Goal: Task Accomplishment & Management: Complete application form

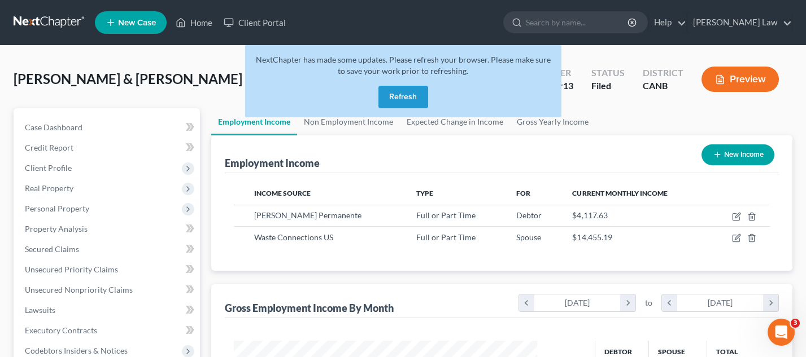
click at [397, 97] on button "Refresh" at bounding box center [403, 97] width 50 height 23
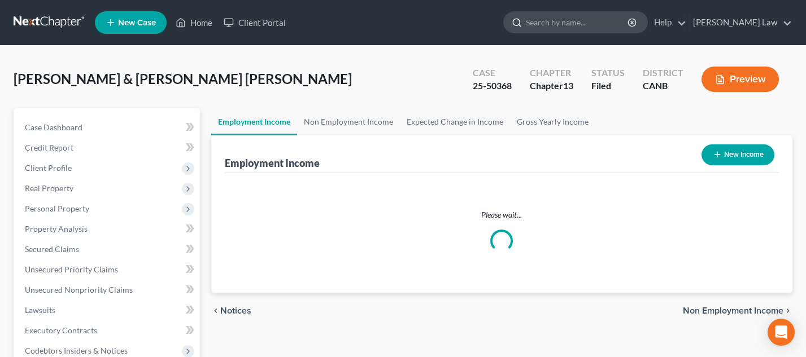
click at [569, 22] on input "search" at bounding box center [577, 22] width 103 height 21
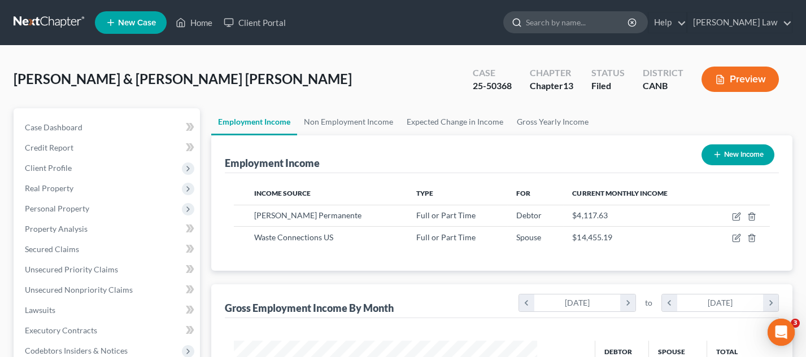
scroll to position [198, 326]
type input "T"
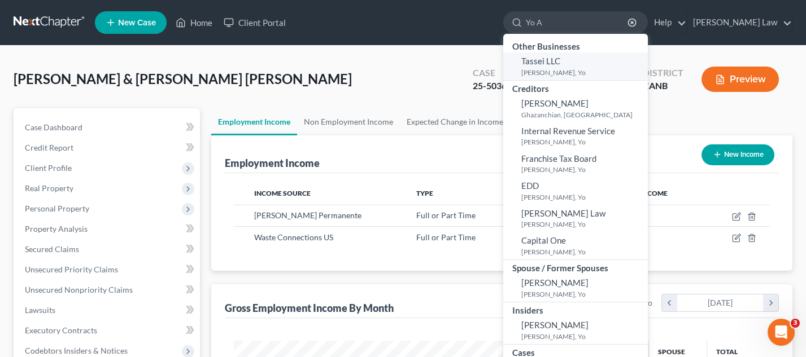
type input "Yo A"
click at [561, 74] on small "[PERSON_NAME], Yo" at bounding box center [583, 73] width 124 height 10
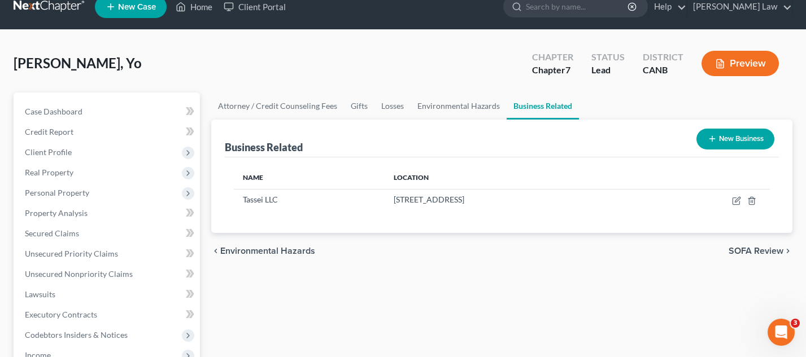
scroll to position [18, 0]
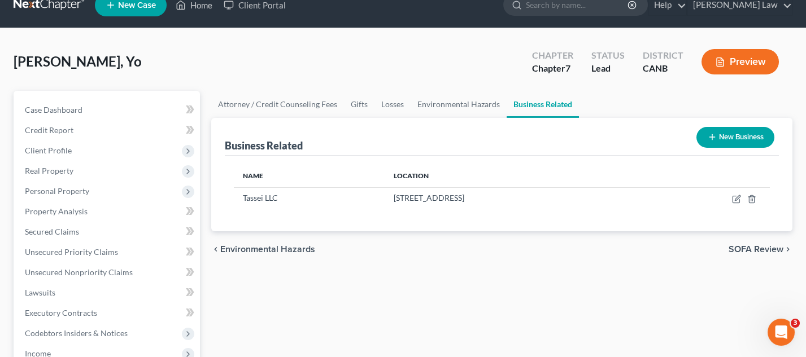
click at [748, 64] on button "Preview" at bounding box center [739, 61] width 77 height 25
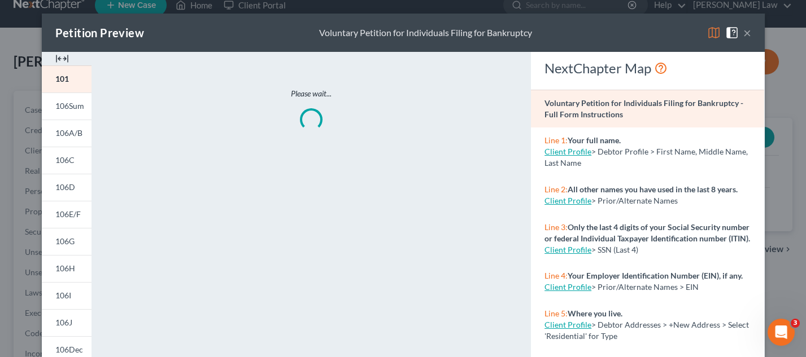
click at [711, 29] on img at bounding box center [714, 33] width 14 height 14
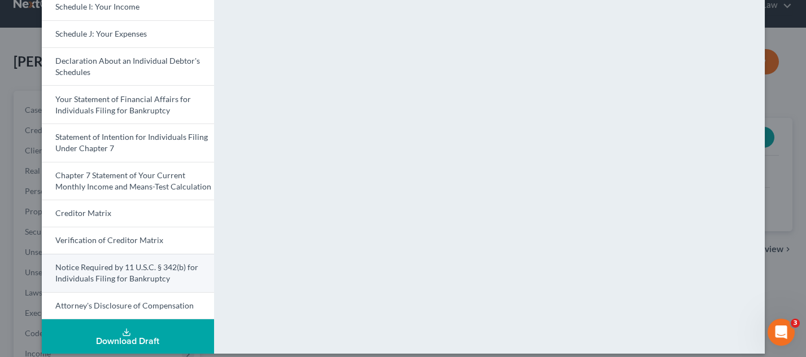
scroll to position [344, 0]
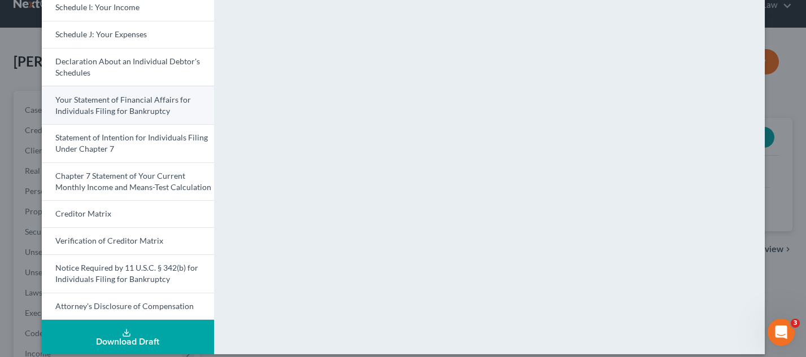
click at [169, 102] on link "Your Statement of Financial Affairs for Individuals Filing for Bankruptcy" at bounding box center [128, 105] width 172 height 38
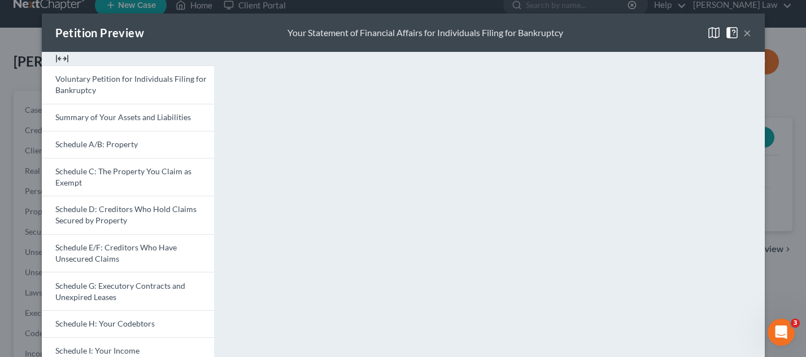
scroll to position [0, 0]
click at [745, 30] on button "×" at bounding box center [747, 33] width 8 height 14
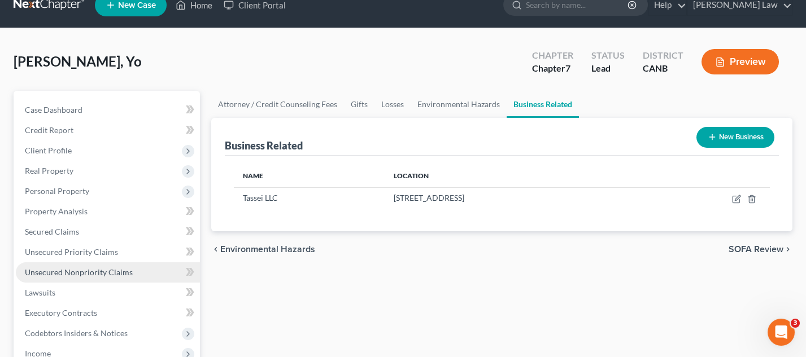
click at [82, 263] on link "Unsecured Nonpriority Claims" at bounding box center [108, 273] width 184 height 20
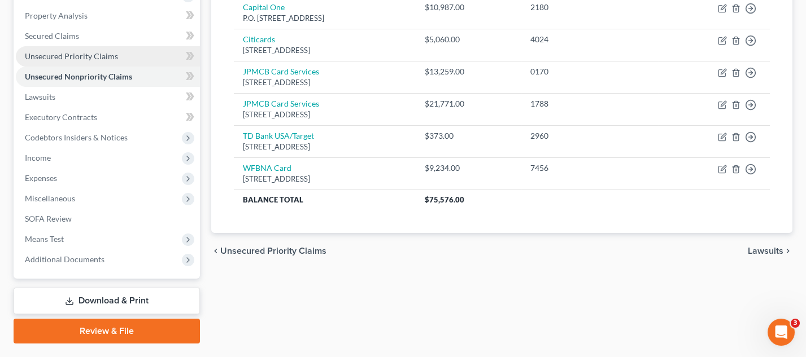
scroll to position [209, 0]
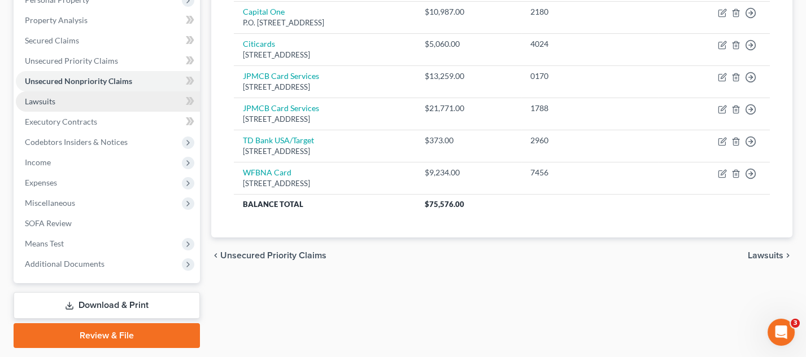
click at [62, 99] on link "Lawsuits" at bounding box center [108, 101] width 184 height 20
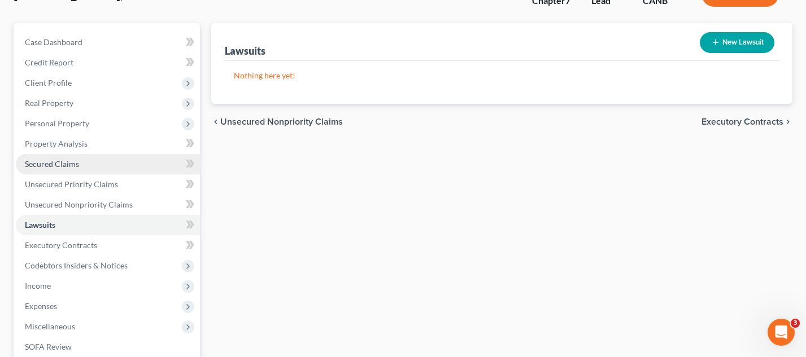
scroll to position [86, 0]
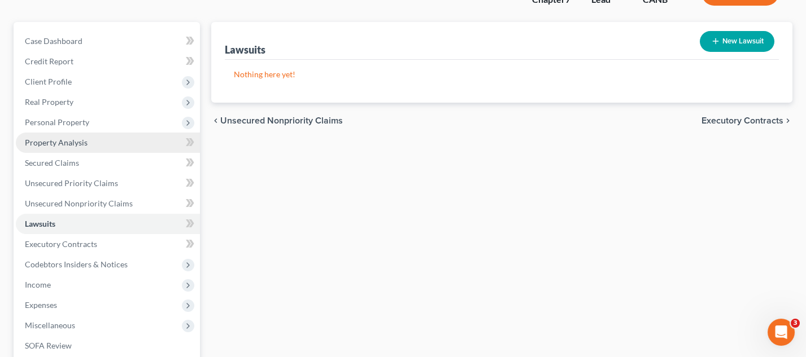
click at [106, 143] on link "Property Analysis" at bounding box center [108, 143] width 184 height 20
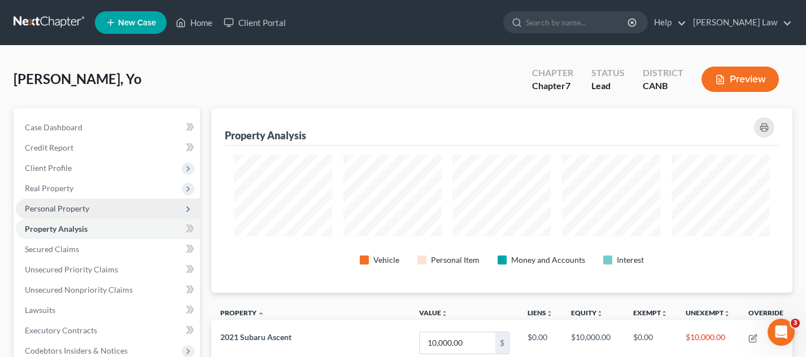
click at [104, 207] on span "Personal Property" at bounding box center [108, 209] width 184 height 20
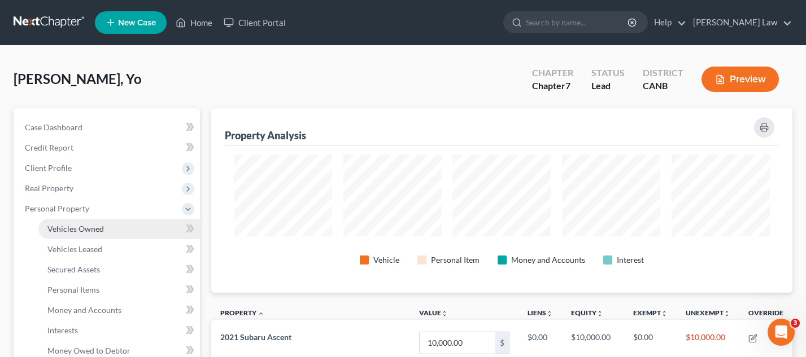
click at [98, 219] on link "Vehicles Owned" at bounding box center [118, 229] width 161 height 20
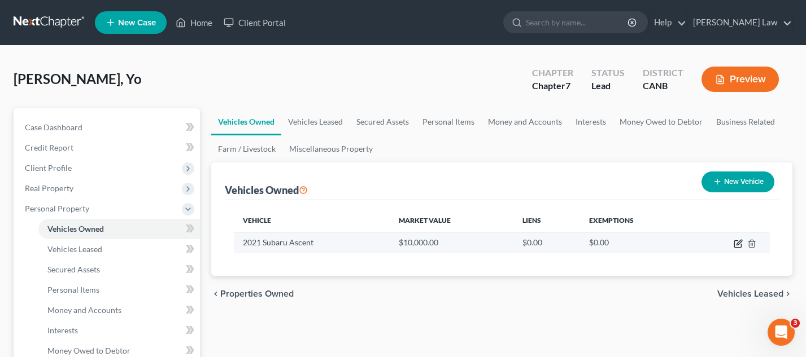
click at [737, 240] on icon "button" at bounding box center [737, 243] width 9 height 9
select select "0"
select select "5"
select select "4"
select select "0"
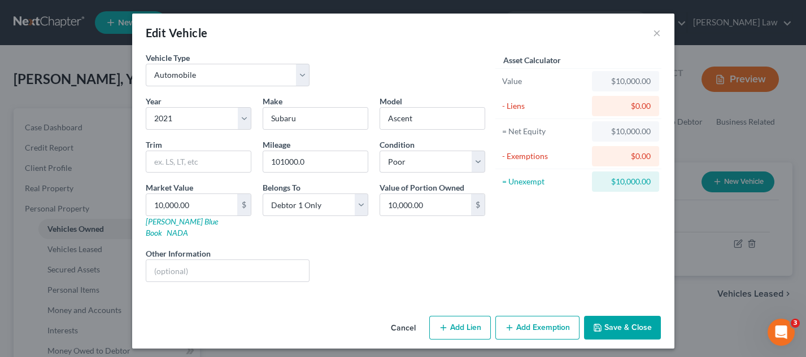
click at [521, 316] on button "Add Exemption" at bounding box center [537, 328] width 84 height 24
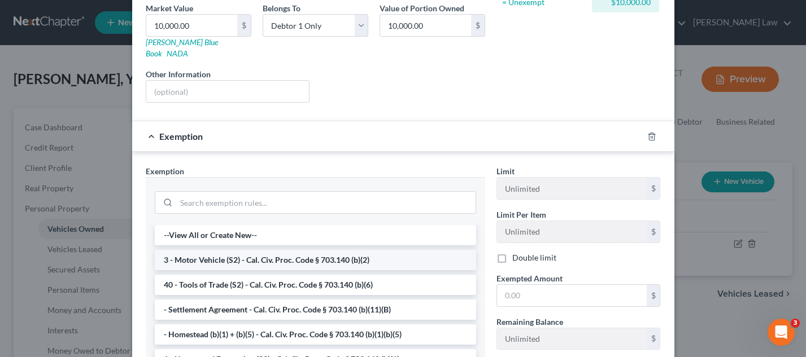
click at [381, 253] on li "3 - Motor Vehicle (S2) - Cal. Civ. Proc. Code § 703.140 (b)(2)" at bounding box center [315, 260] width 321 height 20
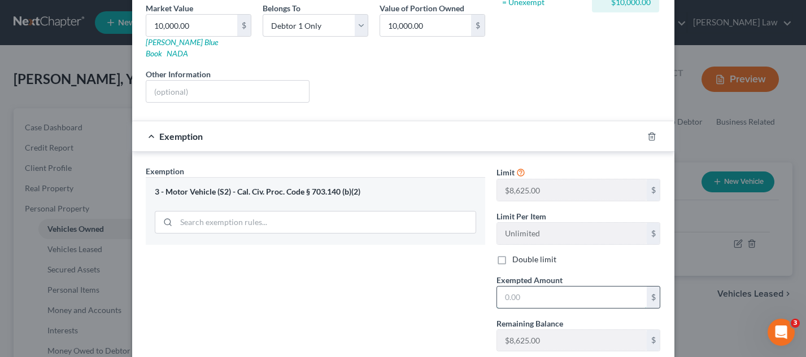
click at [549, 289] on input "text" at bounding box center [572, 297] width 150 height 21
type input "8,625"
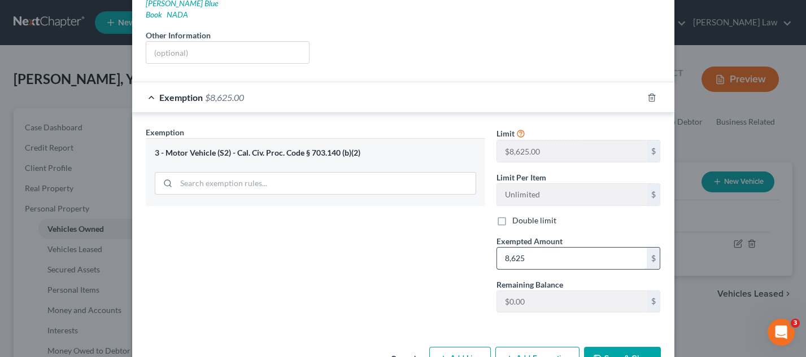
scroll to position [241, 0]
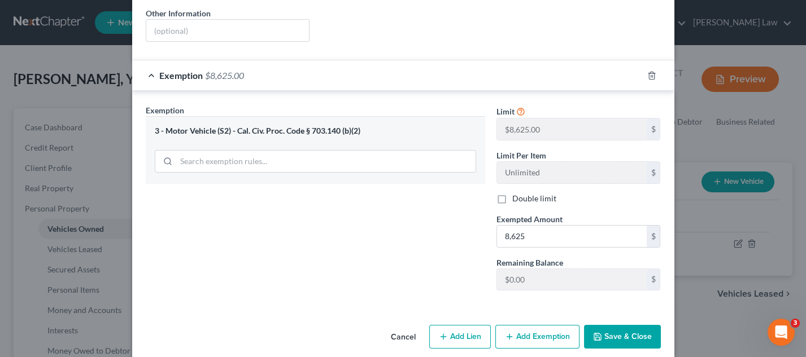
click at [636, 325] on button "Save & Close" at bounding box center [622, 337] width 77 height 24
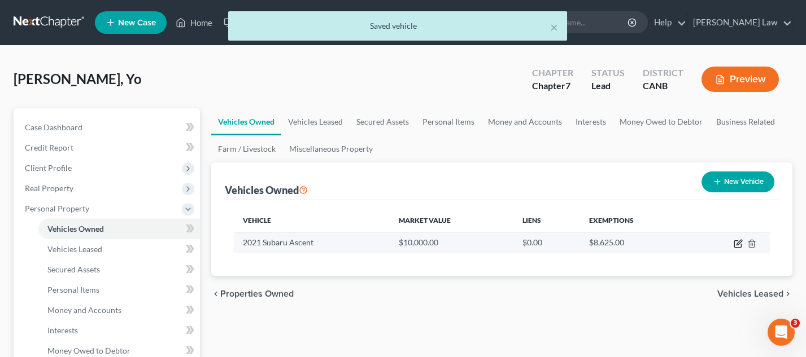
click at [738, 239] on icon "button" at bounding box center [737, 243] width 9 height 9
select select "0"
select select "5"
select select "4"
select select "0"
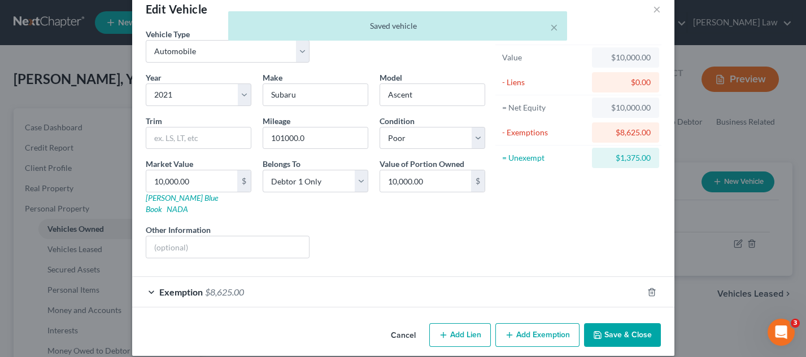
scroll to position [23, 0]
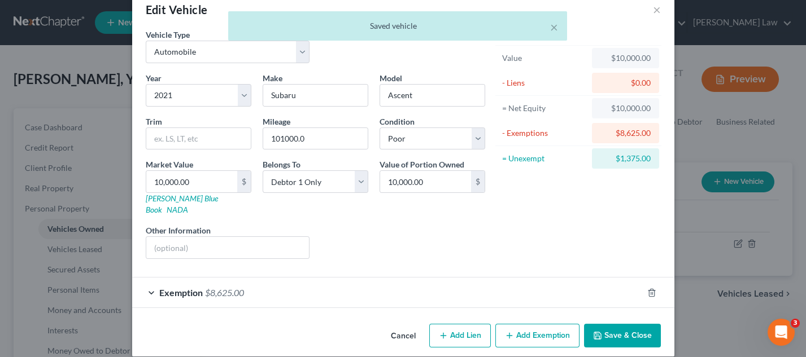
click at [532, 324] on button "Add Exemption" at bounding box center [537, 336] width 84 height 24
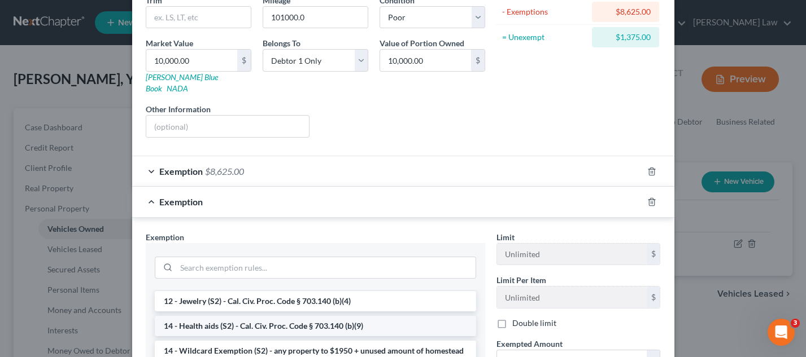
scroll to position [211, 0]
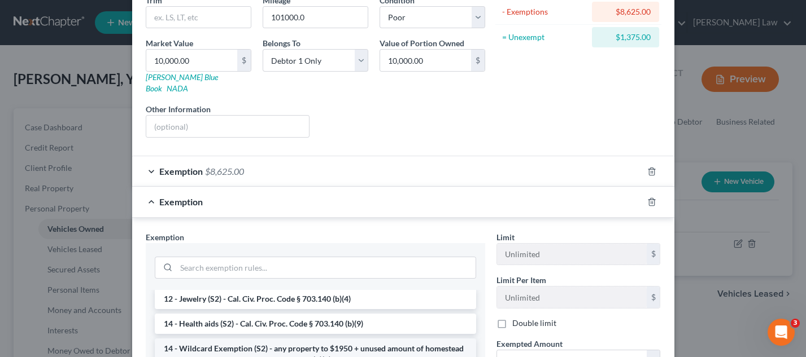
click at [323, 339] on li "14 - Wildcard Exemption (S2) - any property to $1950 + unused amount of homeste…" at bounding box center [315, 355] width 321 height 32
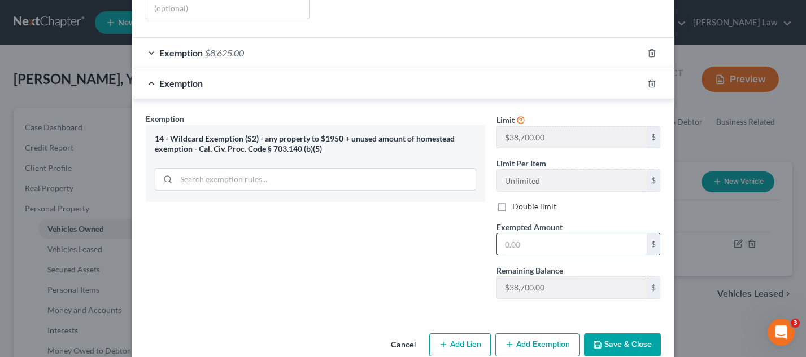
click at [526, 234] on input "text" at bounding box center [572, 244] width 150 height 21
type input "1,375"
click at [619, 334] on button "Save & Close" at bounding box center [622, 346] width 77 height 24
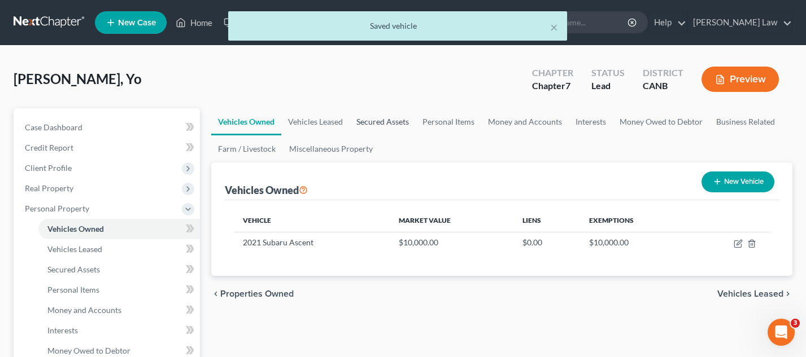
click at [371, 115] on link "Secured Assets" at bounding box center [382, 121] width 66 height 27
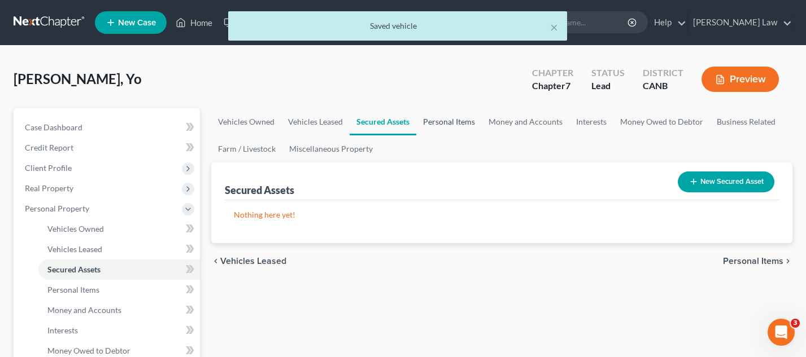
click at [436, 124] on link "Personal Items" at bounding box center [448, 121] width 65 height 27
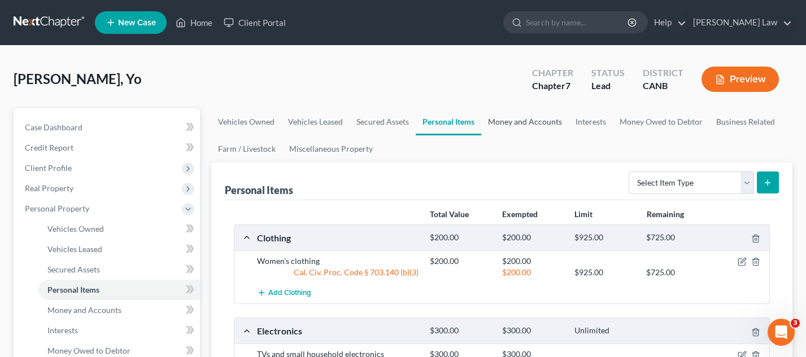
click at [514, 123] on link "Money and Accounts" at bounding box center [525, 121] width 88 height 27
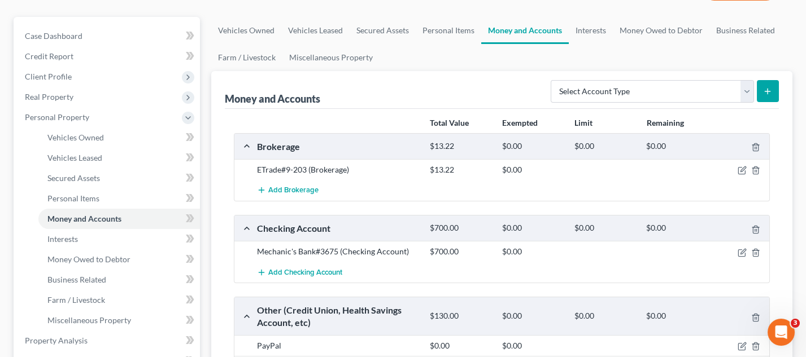
scroll to position [94, 0]
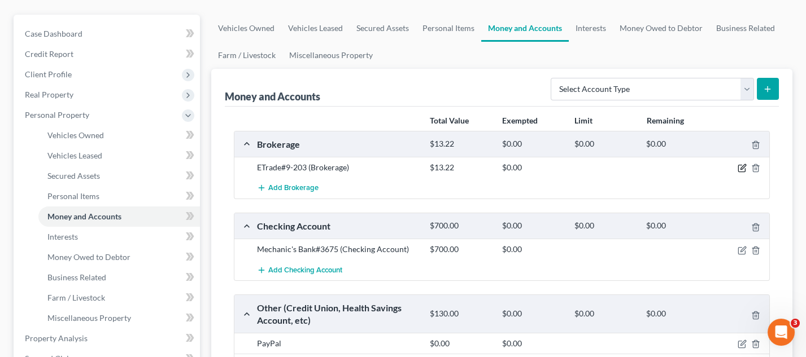
click at [743, 167] on icon "button" at bounding box center [741, 168] width 9 height 9
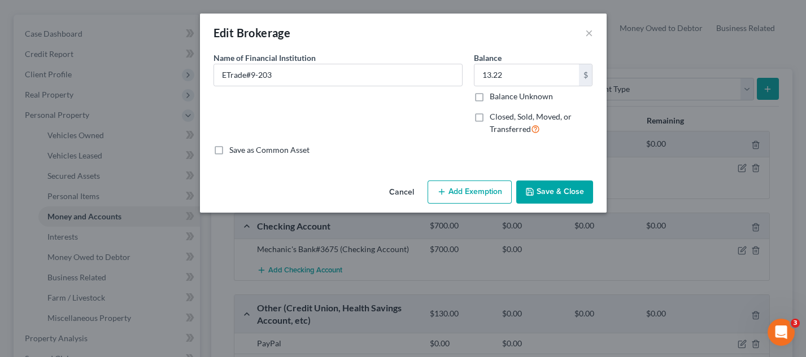
click at [455, 187] on button "Add Exemption" at bounding box center [469, 193] width 84 height 24
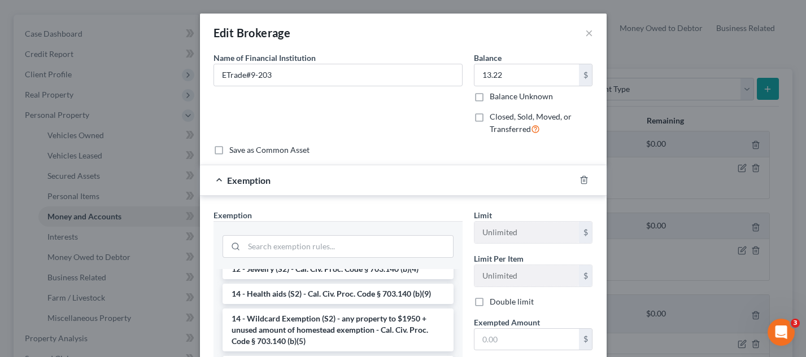
scroll to position [222, 0]
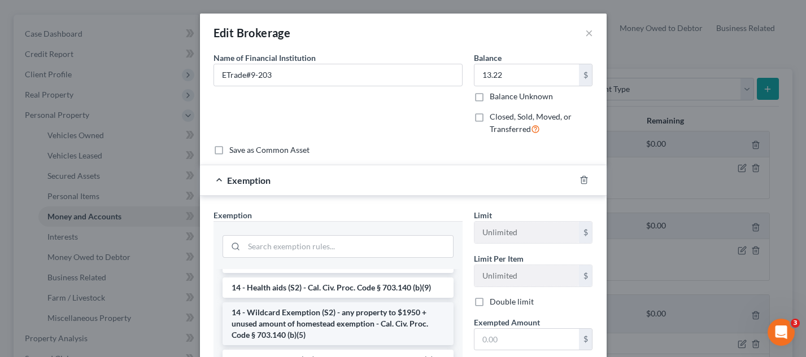
click at [342, 319] on li "14 - Wildcard Exemption (S2) - any property to $1950 + unused amount of homeste…" at bounding box center [337, 324] width 231 height 43
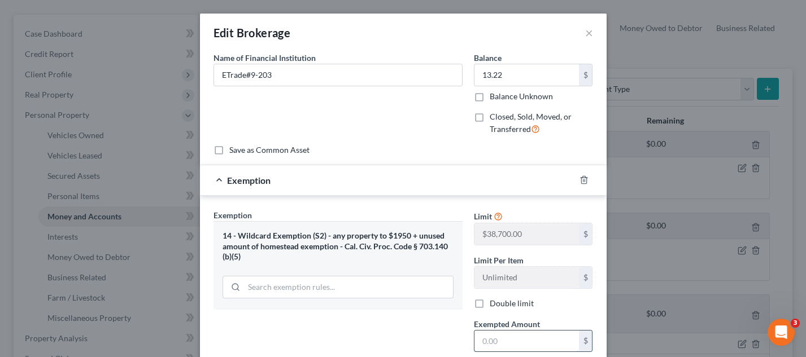
click at [508, 338] on input "text" at bounding box center [526, 341] width 104 height 21
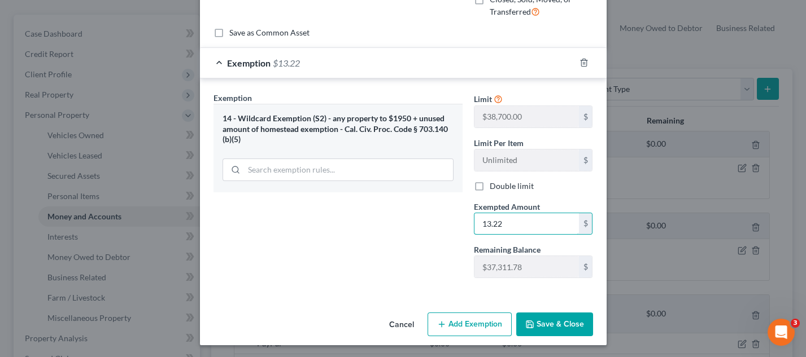
type input "13.22"
click at [538, 315] on button "Save & Close" at bounding box center [554, 325] width 77 height 24
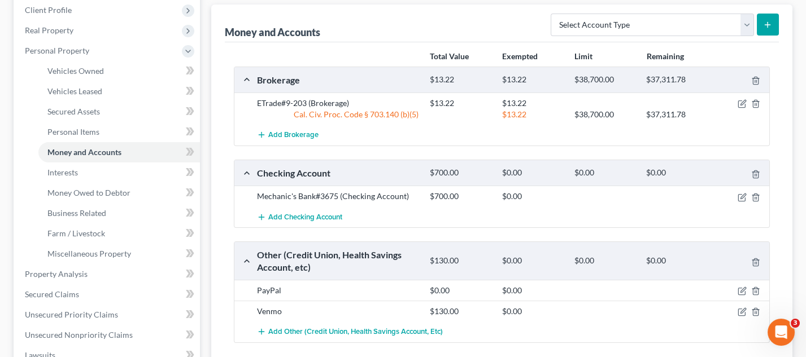
scroll to position [163, 0]
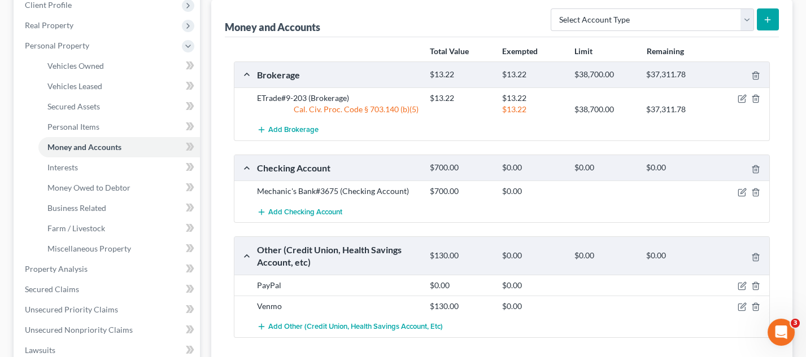
click at [734, 186] on div at bounding box center [741, 191] width 58 height 11
click at [745, 190] on icon "button" at bounding box center [741, 192] width 7 height 7
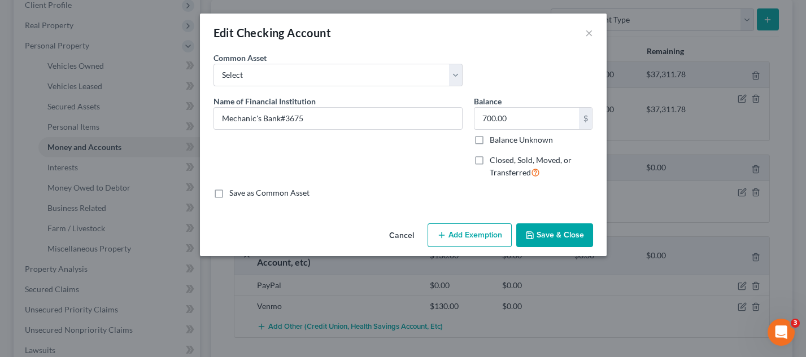
click at [466, 224] on button "Add Exemption" at bounding box center [469, 236] width 84 height 24
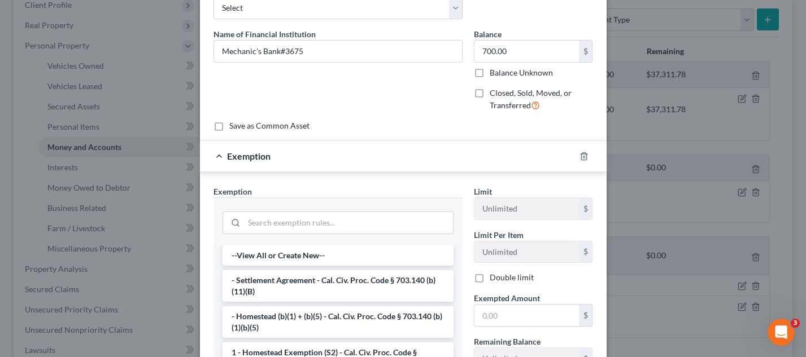
scroll to position [80, 0]
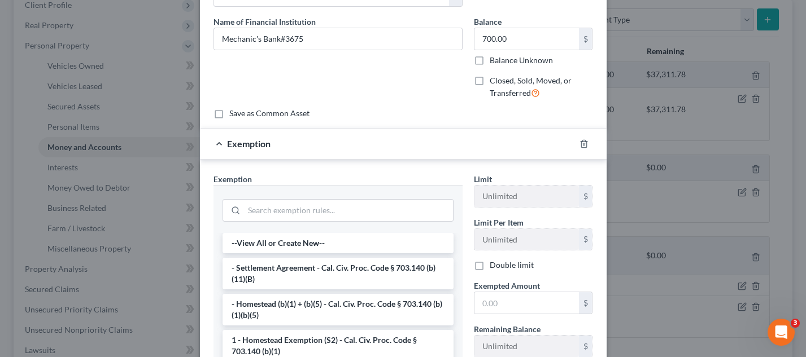
click at [500, 313] on div "Limit Unlimited $ Limit Per Item Unlimited $ Double limit Exempted Amount * $ R…" at bounding box center [533, 270] width 130 height 194
click at [501, 304] on input "text" at bounding box center [526, 302] width 104 height 21
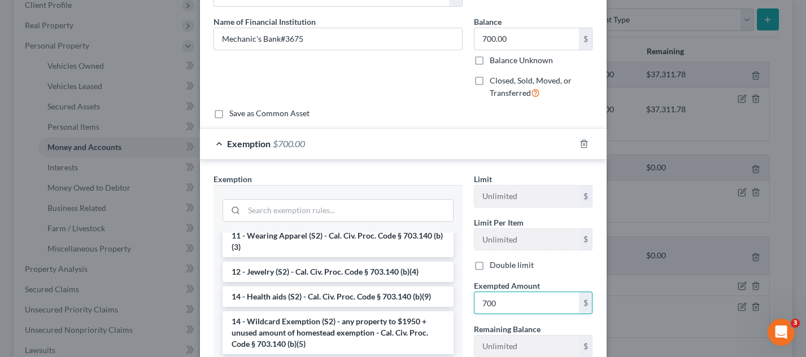
scroll to position [177, 0]
type input "700"
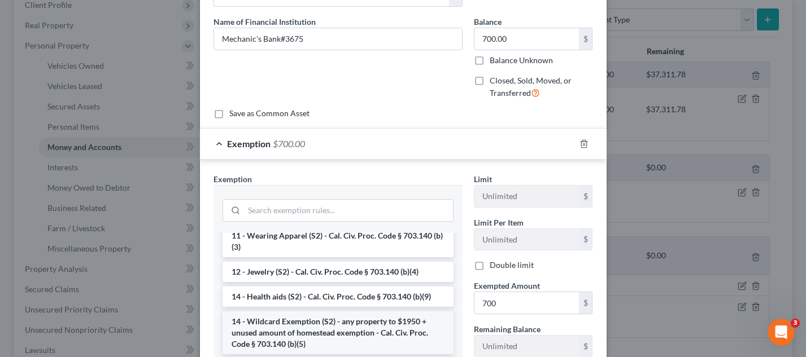
click at [395, 318] on li "14 - Wildcard Exemption (S2) - any property to $1950 + unused amount of homeste…" at bounding box center [337, 333] width 231 height 43
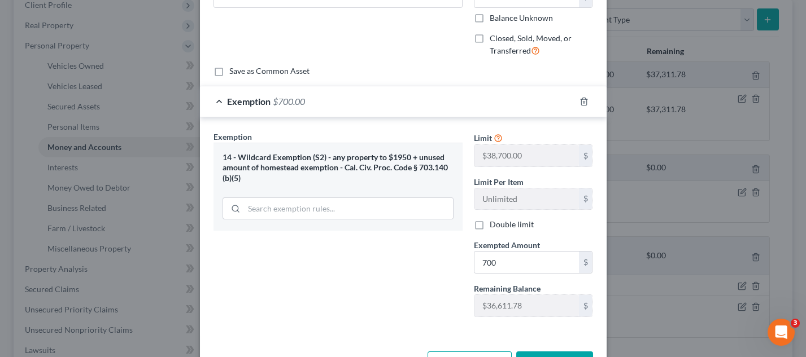
scroll to position [160, 0]
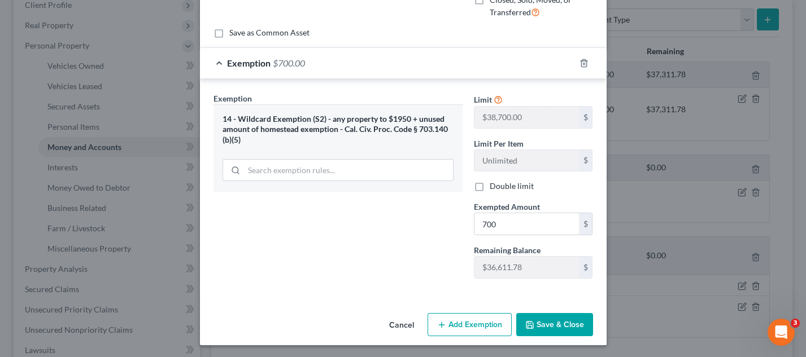
click at [549, 325] on button "Save & Close" at bounding box center [554, 325] width 77 height 24
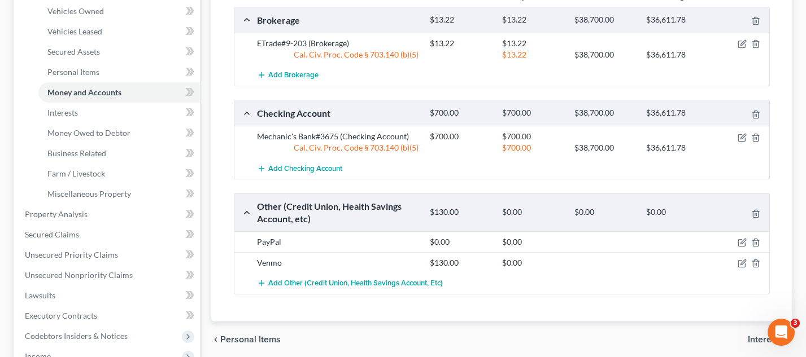
scroll to position [234, 0]
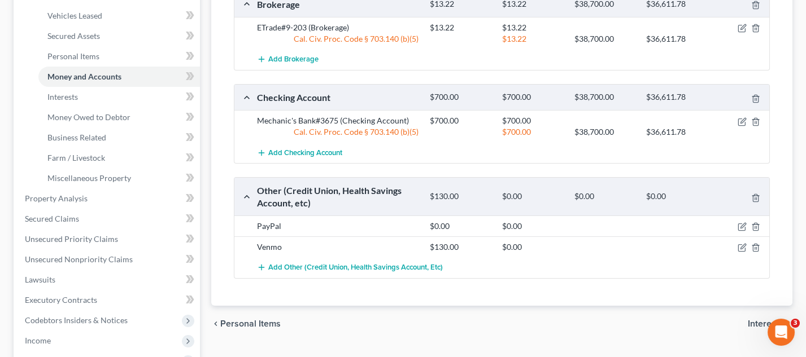
click at [735, 242] on div at bounding box center [741, 247] width 58 height 11
click at [739, 243] on icon "button" at bounding box center [741, 247] width 9 height 9
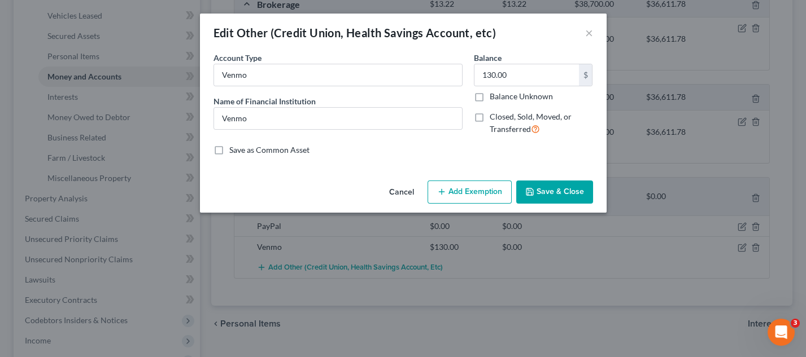
click at [472, 193] on button "Add Exemption" at bounding box center [469, 193] width 84 height 24
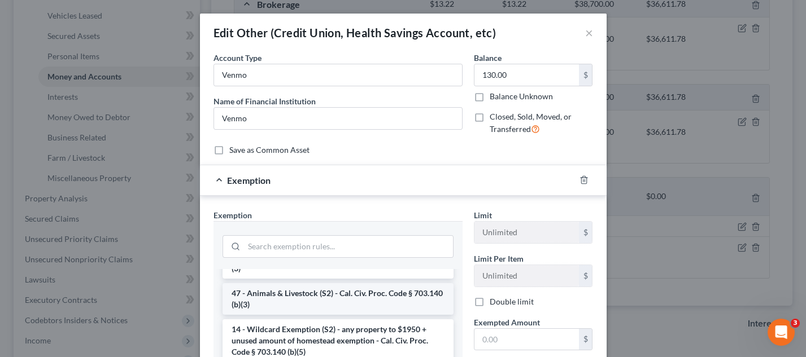
scroll to position [639, 0]
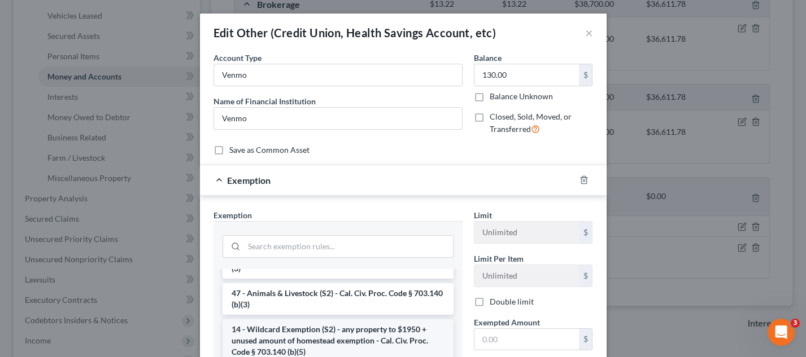
click at [347, 320] on li "14 - Wildcard Exemption (S2) - any property to $1950 + unused amount of homeste…" at bounding box center [337, 341] width 231 height 43
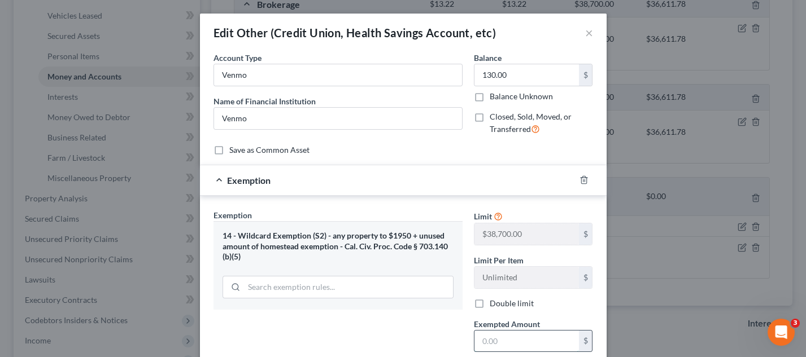
click at [500, 343] on input "text" at bounding box center [526, 341] width 104 height 21
type input "2"
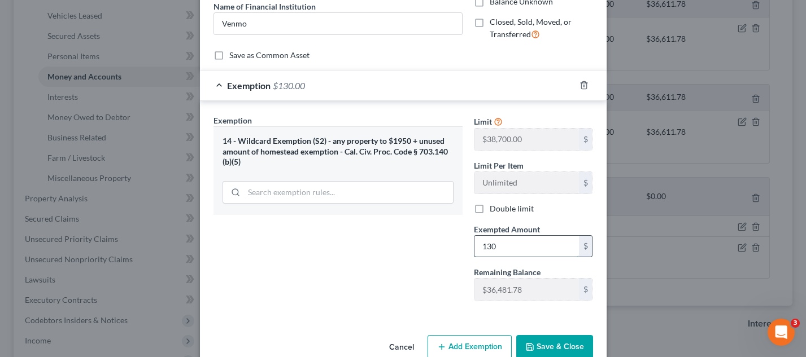
scroll to position [116, 0]
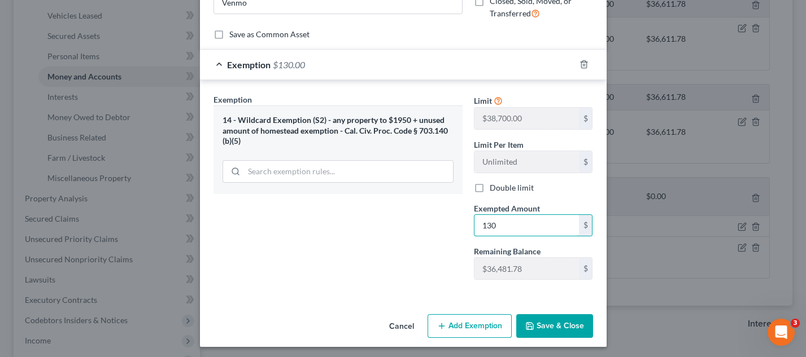
type input "130"
click at [556, 315] on button "Save & Close" at bounding box center [554, 326] width 77 height 24
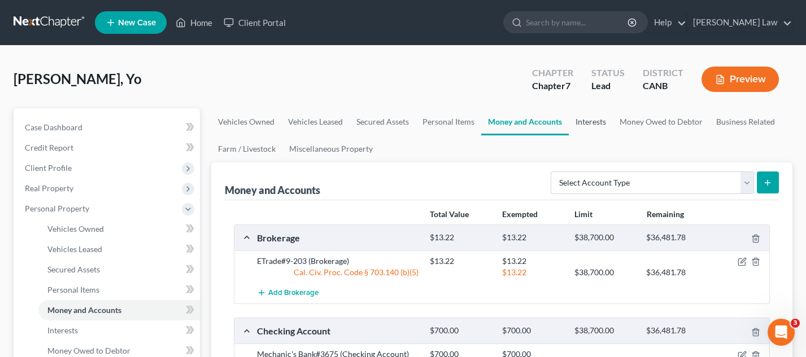
scroll to position [0, 0]
click at [591, 120] on link "Interests" at bounding box center [591, 121] width 44 height 27
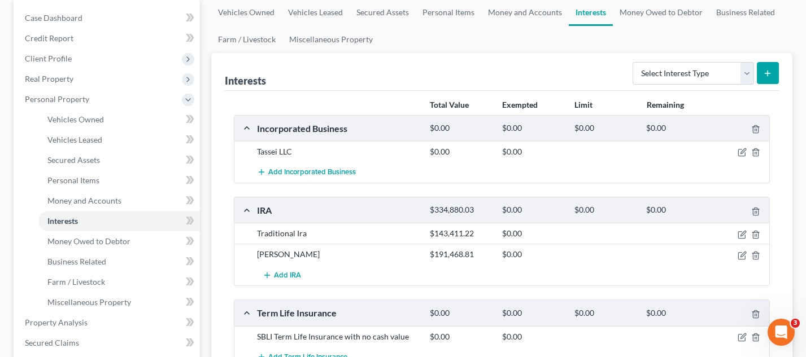
scroll to position [112, 0]
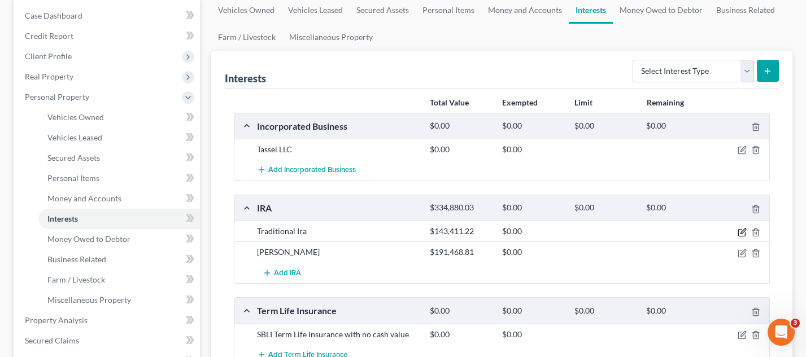
click at [740, 229] on icon "button" at bounding box center [741, 232] width 9 height 9
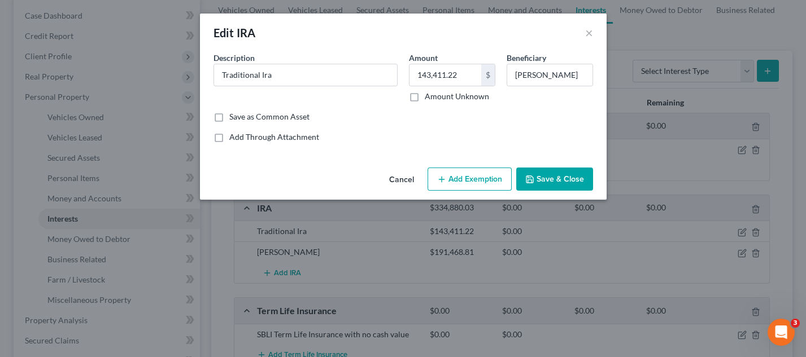
click at [478, 176] on button "Add Exemption" at bounding box center [469, 180] width 84 height 24
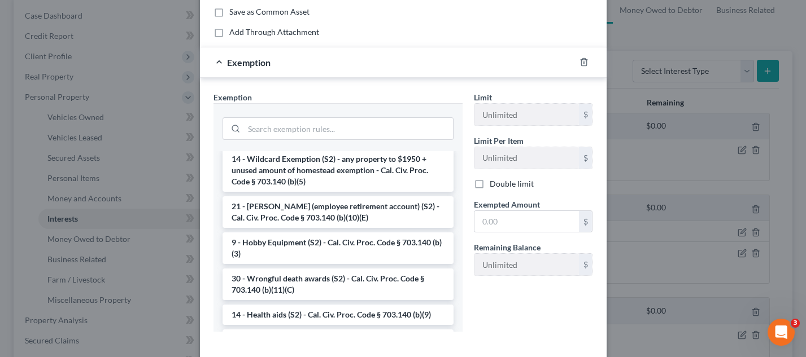
scroll to position [693, 0]
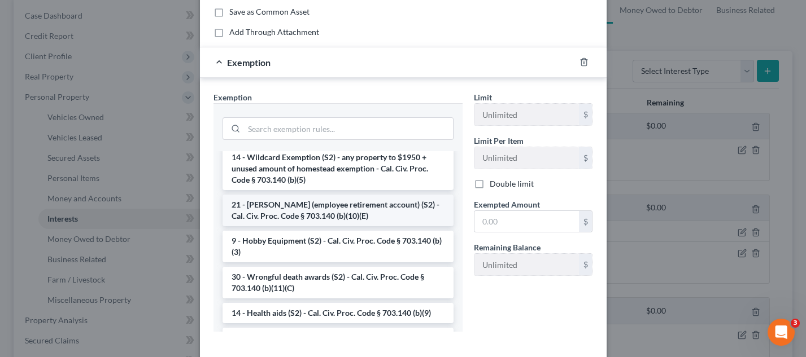
click at [308, 199] on li "21 - [PERSON_NAME] (employee retirement account) (S2) - Cal. Civ. Proc. Code § …" at bounding box center [337, 211] width 231 height 32
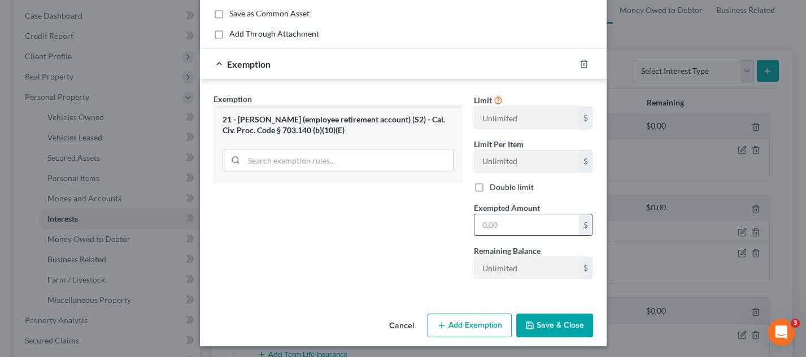
click at [505, 217] on input "text" at bounding box center [526, 225] width 104 height 21
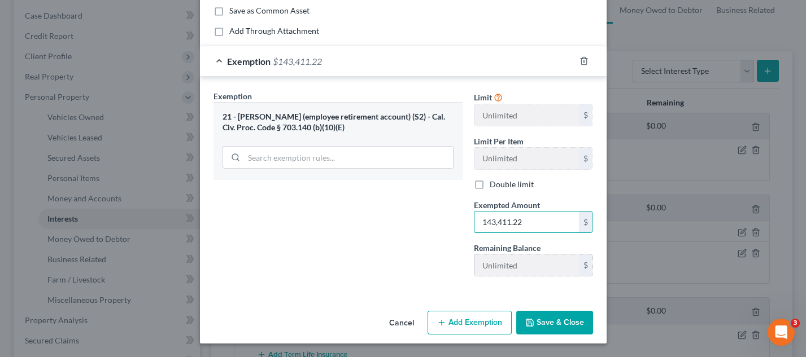
scroll to position [105, 0]
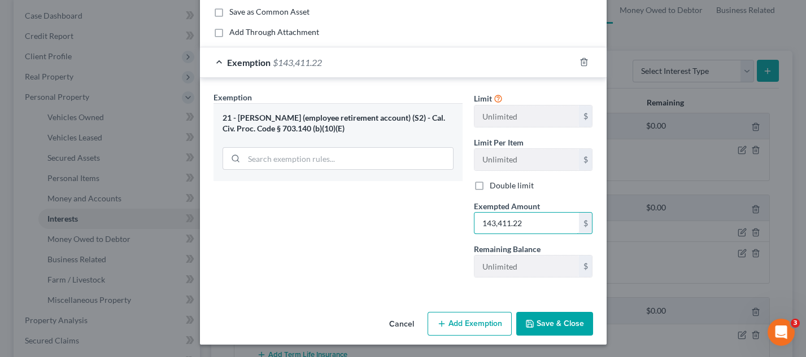
type input "143,411.22"
click at [545, 322] on button "Save & Close" at bounding box center [554, 324] width 77 height 24
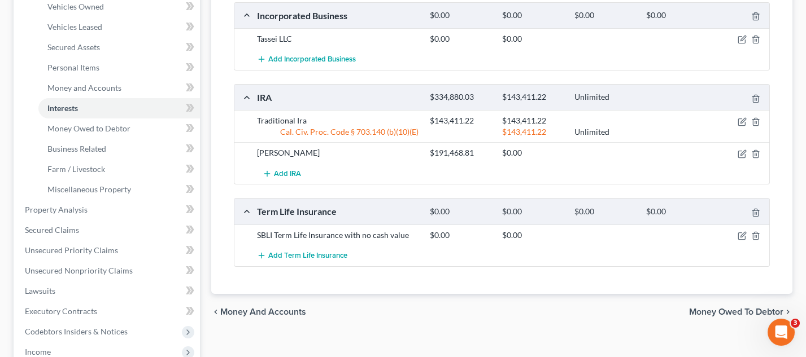
scroll to position [256, 0]
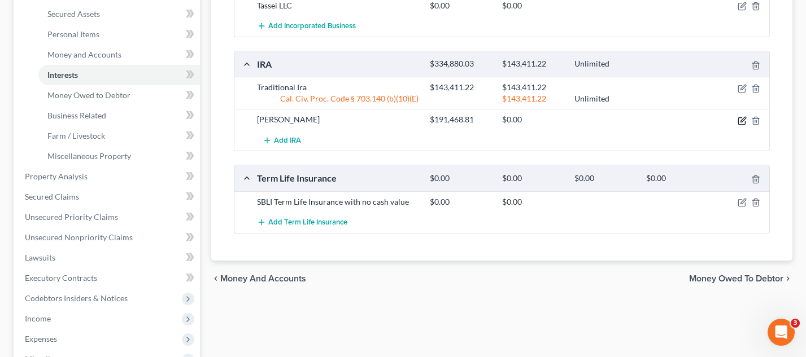
click at [738, 116] on icon "button" at bounding box center [741, 120] width 9 height 9
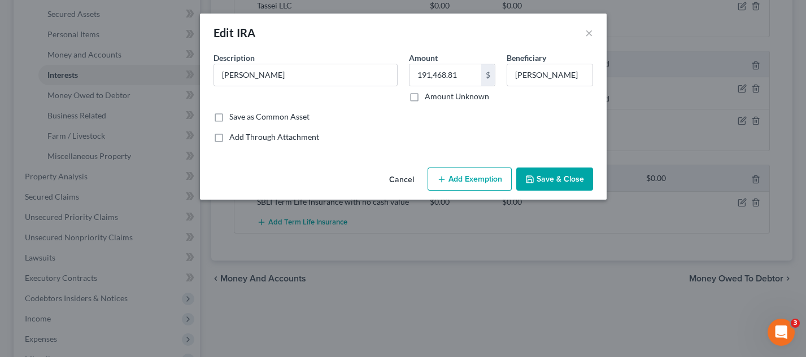
click at [479, 175] on button "Add Exemption" at bounding box center [469, 180] width 84 height 24
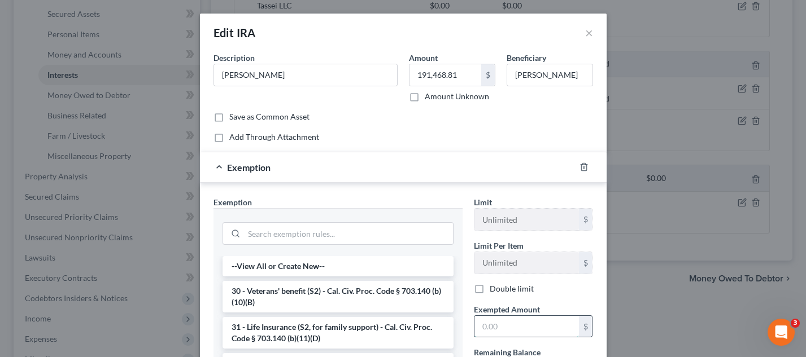
click at [513, 321] on input "text" at bounding box center [526, 326] width 104 height 21
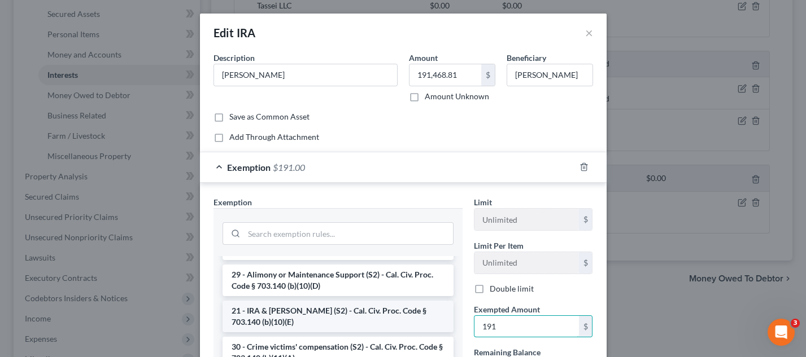
scroll to position [273, 0]
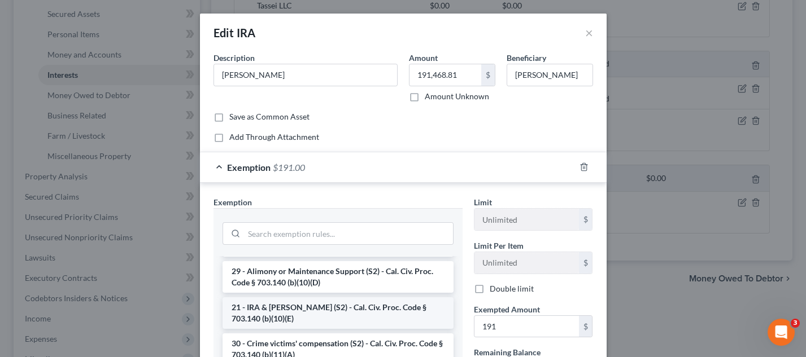
click at [351, 312] on li "21 - IRA & [PERSON_NAME] (S2) - Cal. Civ. Proc. Code § 703.140 (b)(10)(E)" at bounding box center [337, 314] width 231 height 32
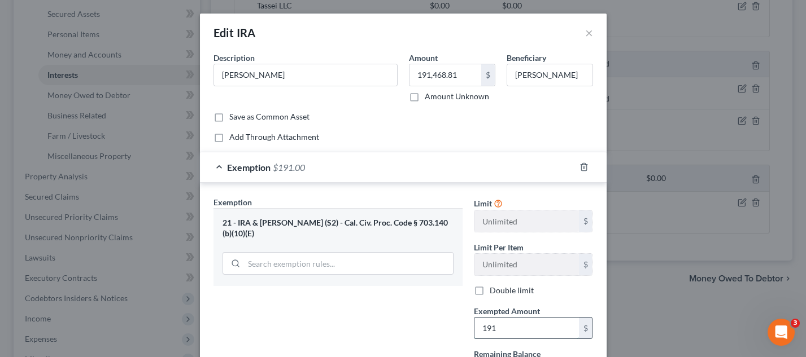
click at [511, 320] on input "191" at bounding box center [526, 328] width 104 height 21
click at [509, 323] on input "191" at bounding box center [526, 328] width 104 height 21
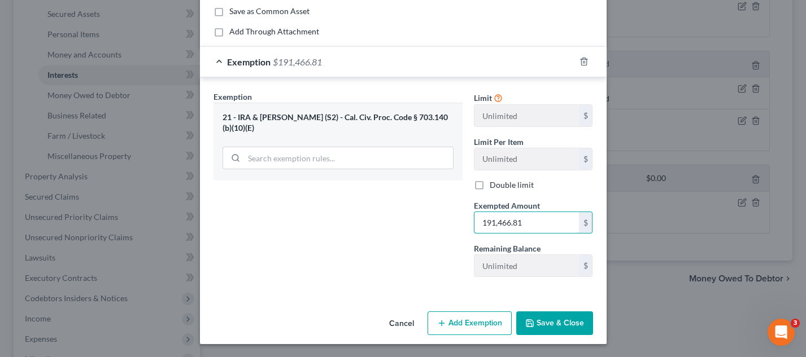
scroll to position [105, 0]
type input "191,466.81"
click at [545, 322] on button "Save & Close" at bounding box center [554, 324] width 77 height 24
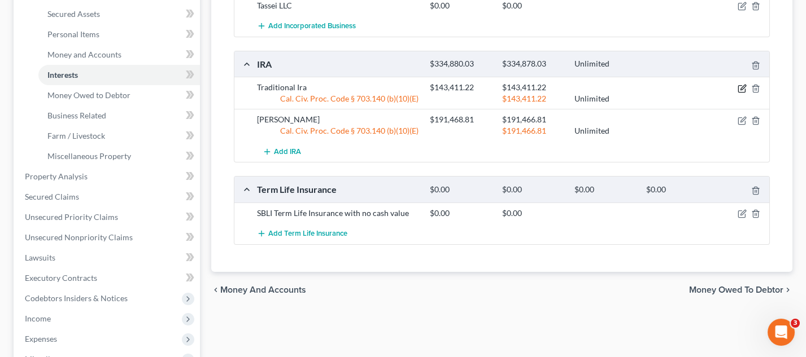
click at [744, 86] on icon "button" at bounding box center [741, 88] width 9 height 9
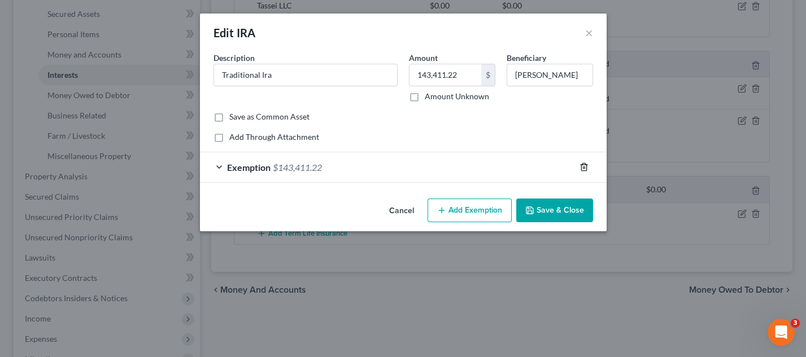
click at [580, 163] on icon "button" at bounding box center [583, 167] width 9 height 9
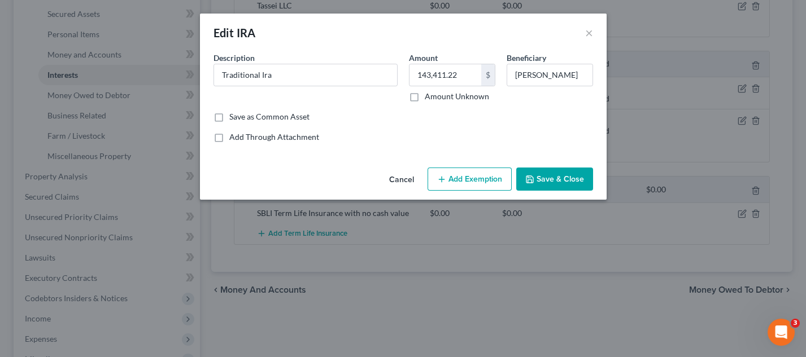
click at [463, 180] on button "Add Exemption" at bounding box center [469, 180] width 84 height 24
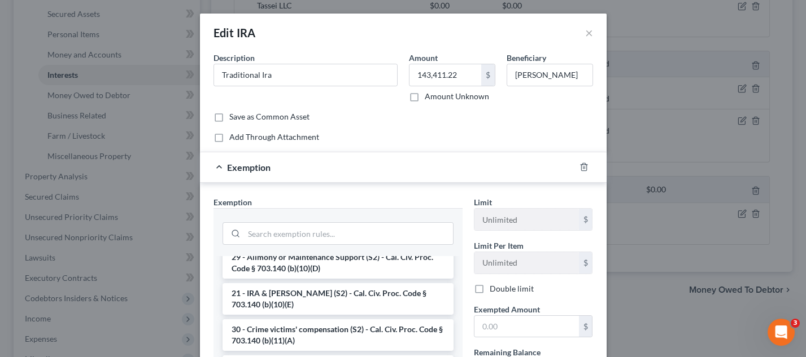
scroll to position [287, 0]
click at [384, 290] on li "21 - IRA & [PERSON_NAME] (S2) - Cal. Civ. Proc. Code § 703.140 (b)(10)(E)" at bounding box center [337, 299] width 231 height 32
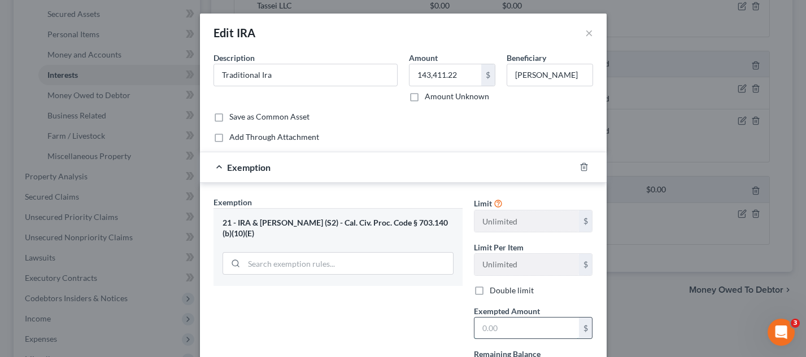
click at [499, 325] on input "text" at bounding box center [526, 328] width 104 height 21
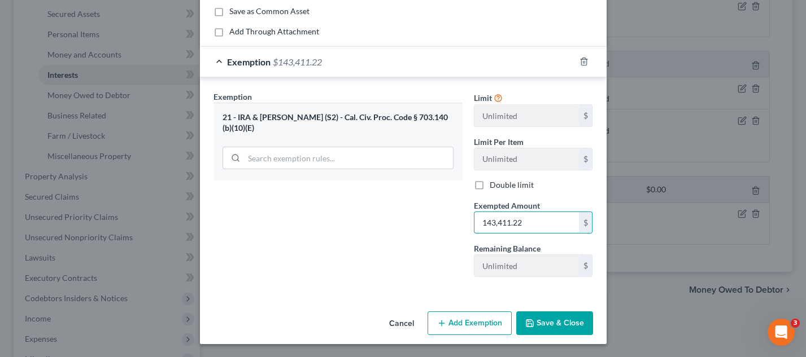
scroll to position [105, 0]
type input "143,411.22"
click at [546, 325] on button "Save & Close" at bounding box center [554, 324] width 77 height 24
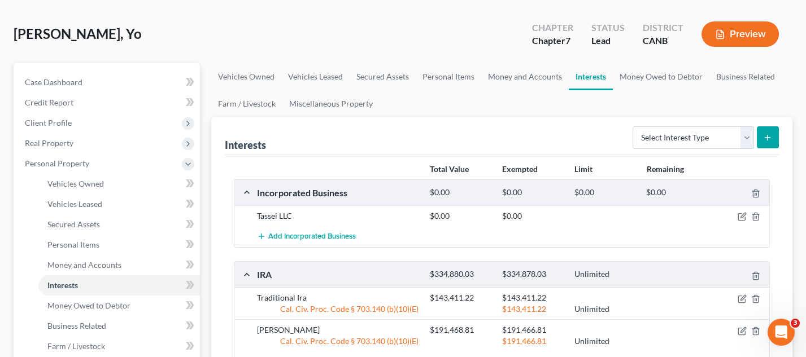
scroll to position [0, 0]
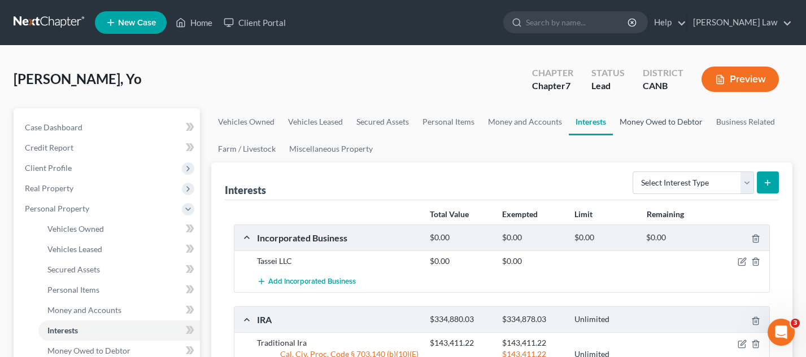
click at [656, 118] on link "Money Owed to Debtor" at bounding box center [661, 121] width 97 height 27
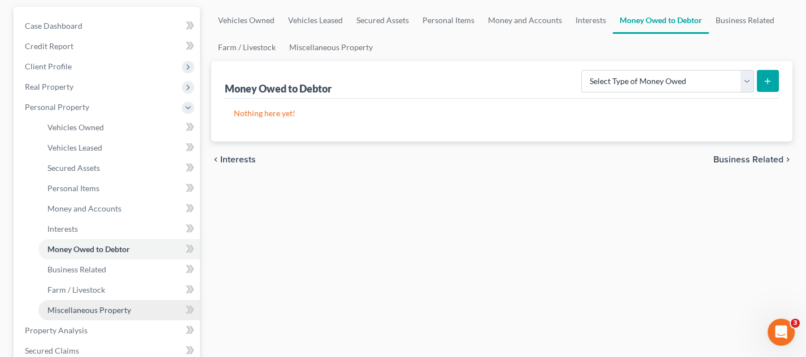
scroll to position [104, 0]
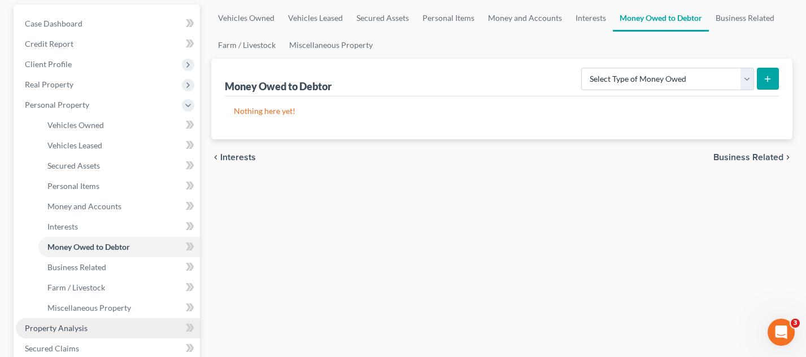
click at [108, 320] on link "Property Analysis" at bounding box center [108, 328] width 184 height 20
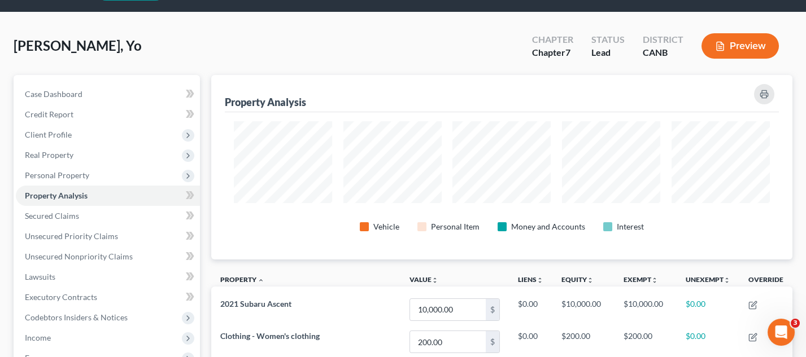
scroll to position [28, 0]
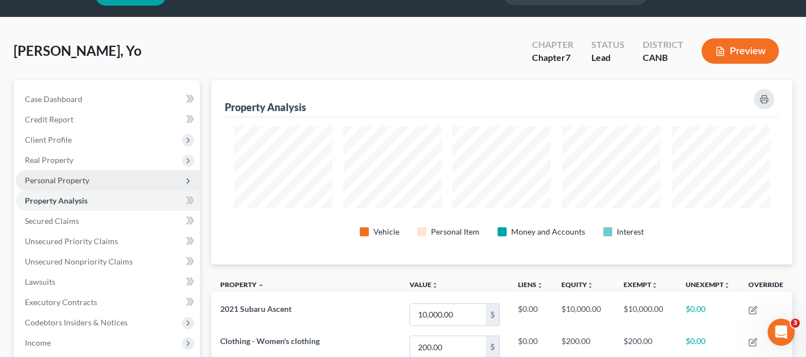
click at [91, 185] on span "Personal Property" at bounding box center [108, 180] width 184 height 20
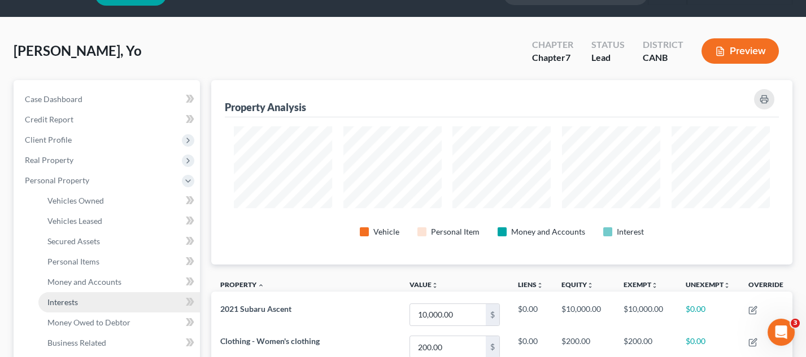
click at [94, 292] on link "Interests" at bounding box center [118, 302] width 161 height 20
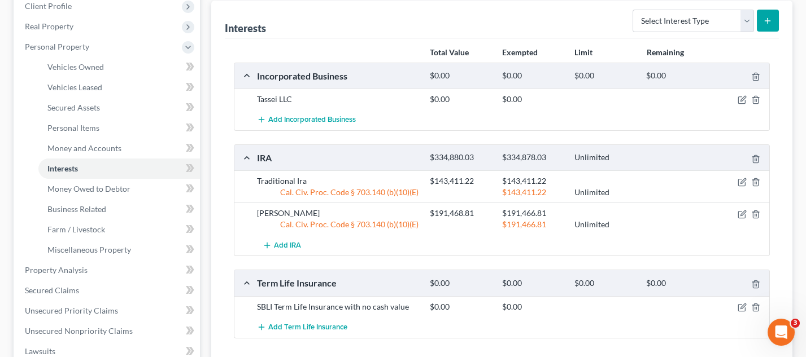
scroll to position [182, 0]
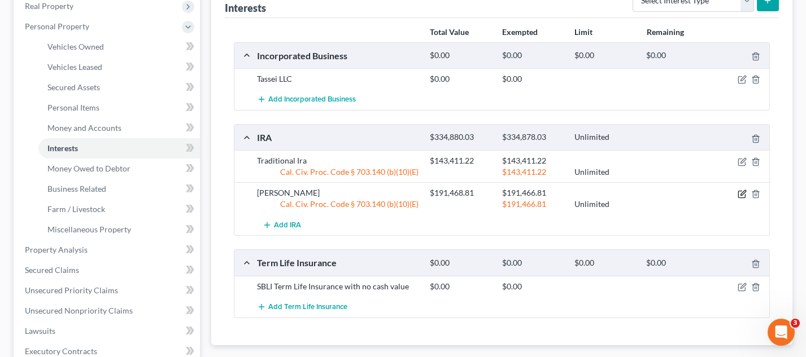
click at [741, 190] on icon "button" at bounding box center [741, 194] width 9 height 9
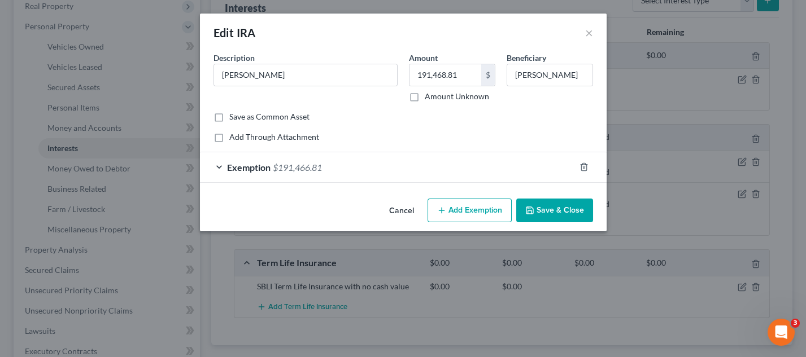
click at [215, 169] on div "Exemption $191,466.81" at bounding box center [387, 167] width 375 height 30
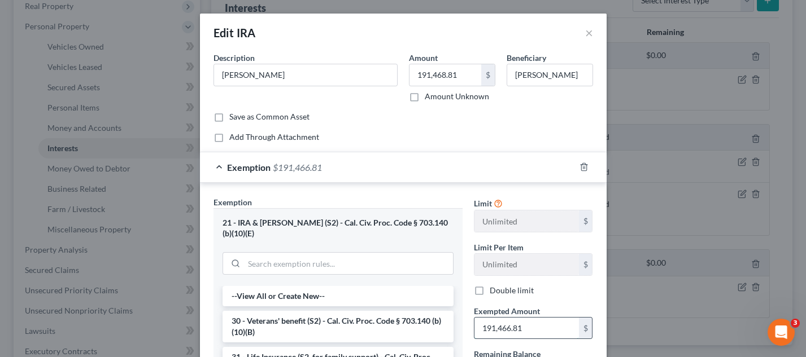
click at [506, 329] on input "191,466.81" at bounding box center [526, 328] width 104 height 21
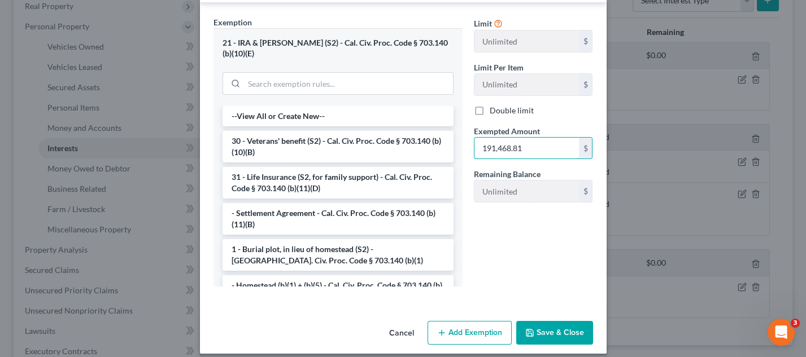
scroll to position [179, 0]
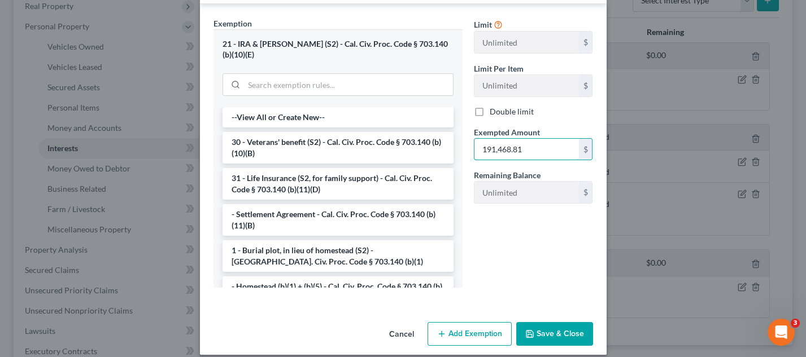
type input "191,468.81"
click at [554, 327] on button "Save & Close" at bounding box center [554, 334] width 77 height 24
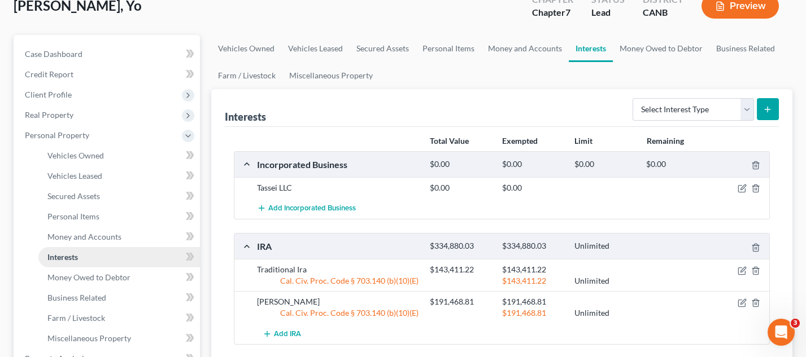
scroll to position [106, 0]
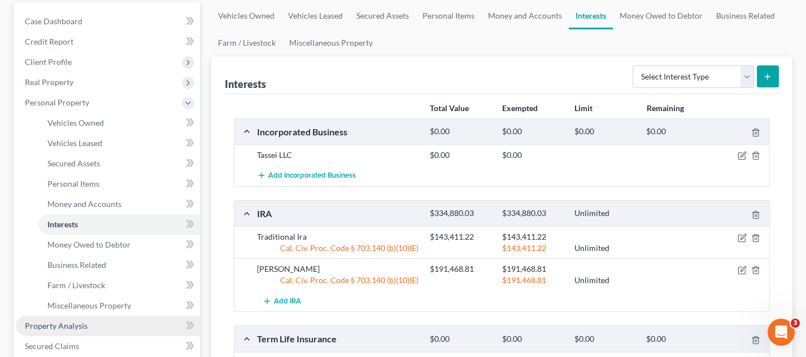
click at [97, 322] on link "Property Analysis" at bounding box center [108, 326] width 184 height 20
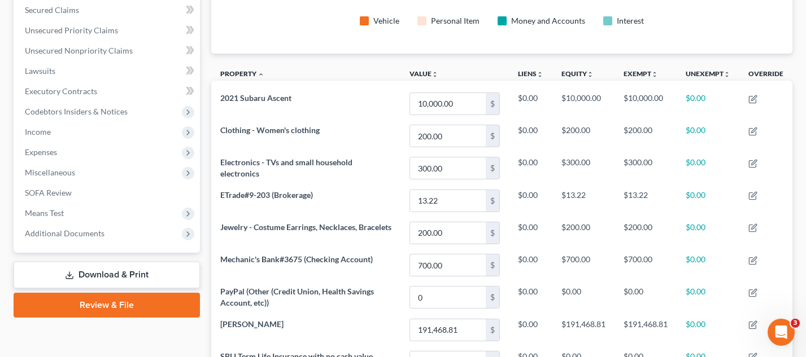
scroll to position [192, 0]
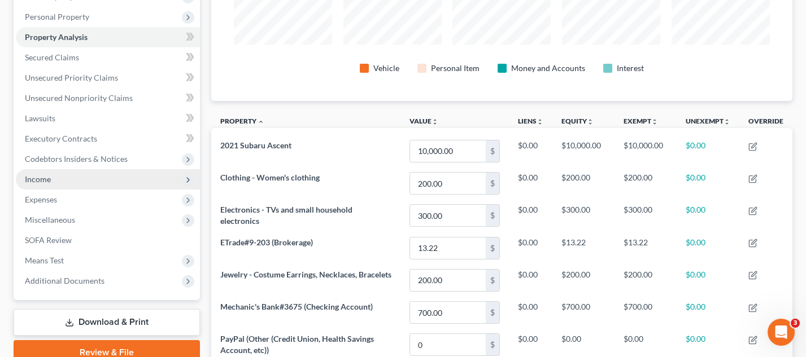
click at [106, 169] on span "Income" at bounding box center [108, 179] width 184 height 20
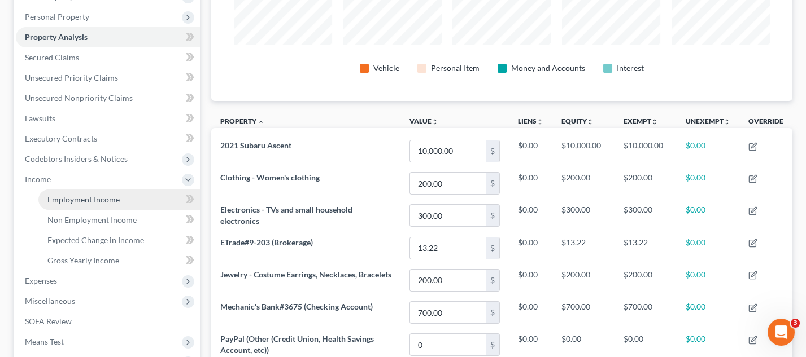
click at [111, 195] on span "Employment Income" at bounding box center [83, 200] width 72 height 10
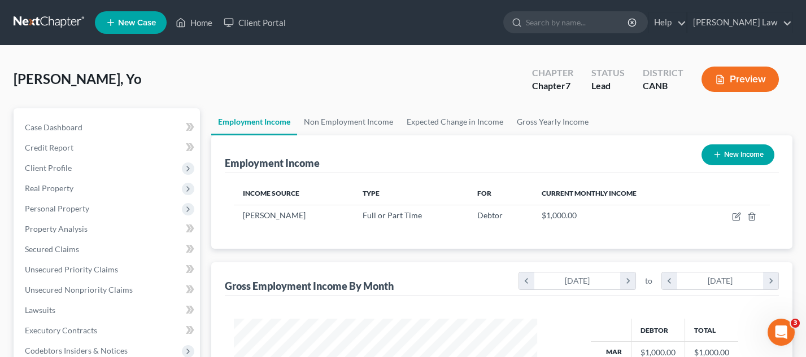
scroll to position [198, 326]
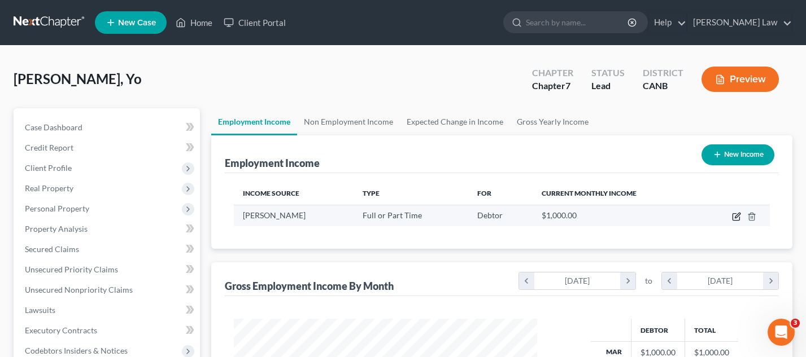
click at [737, 217] on icon "button" at bounding box center [736, 216] width 9 height 9
select select "0"
select select "4"
select select "0"
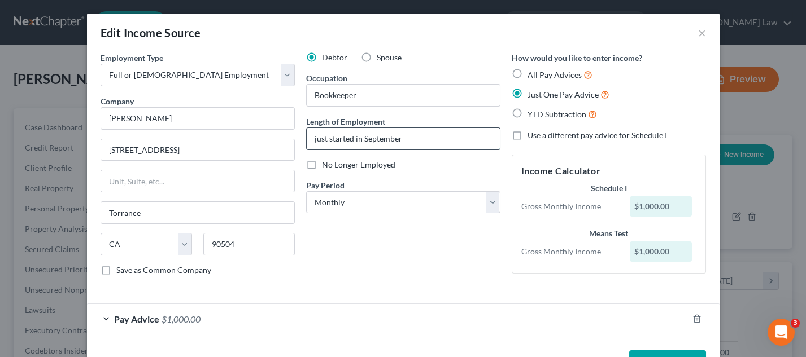
click at [461, 141] on input "just started in September" at bounding box center [403, 138] width 193 height 21
type input "j"
type input "1 month"
click at [103, 318] on div "Pay Advice $1,000.00" at bounding box center [387, 319] width 601 height 30
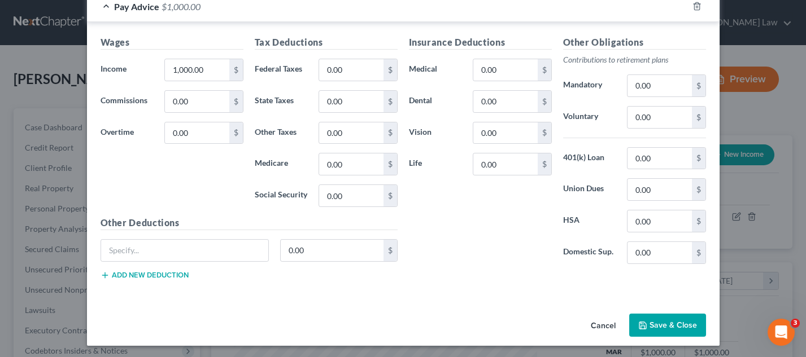
scroll to position [312, 0]
click at [655, 321] on button "Save & Close" at bounding box center [667, 326] width 77 height 24
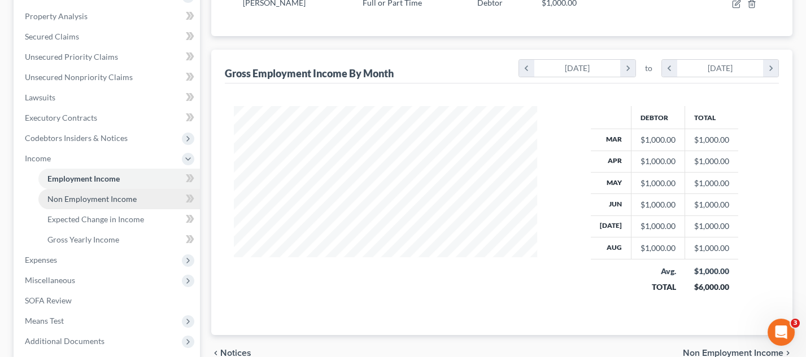
click at [105, 194] on span "Non Employment Income" at bounding box center [91, 199] width 89 height 10
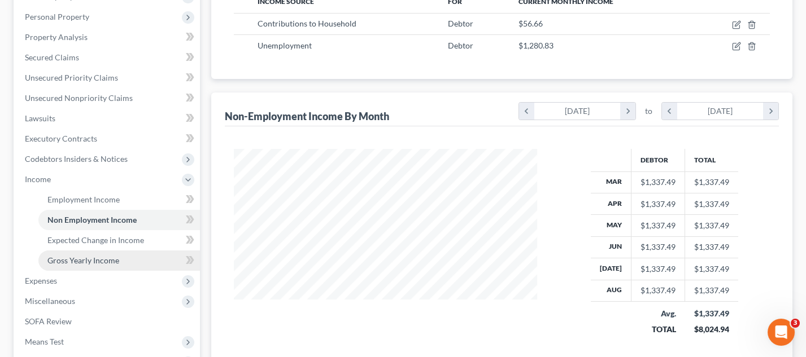
scroll to position [199, 0]
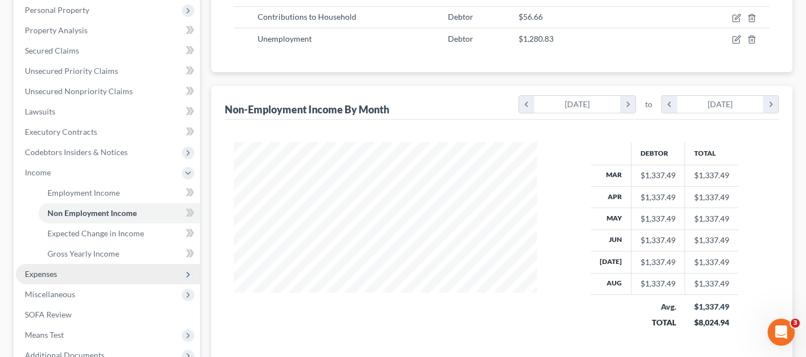
click at [72, 264] on span "Expenses" at bounding box center [108, 274] width 184 height 20
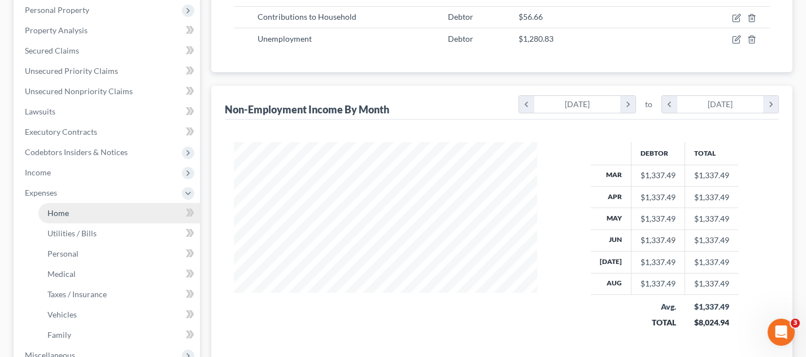
click at [82, 213] on link "Home" at bounding box center [118, 213] width 161 height 20
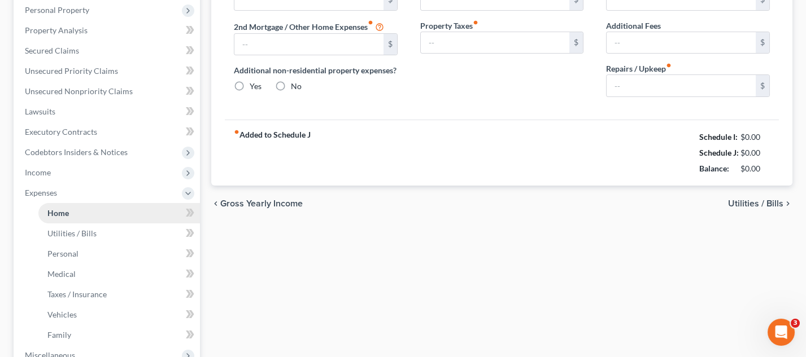
scroll to position [51, 0]
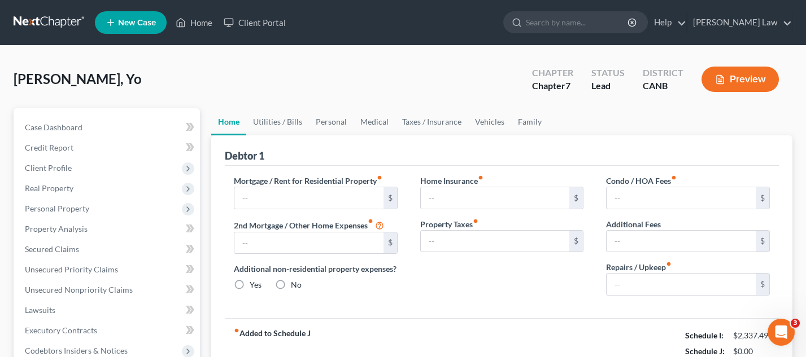
radio input "true"
click at [749, 77] on button "Preview" at bounding box center [739, 79] width 77 height 25
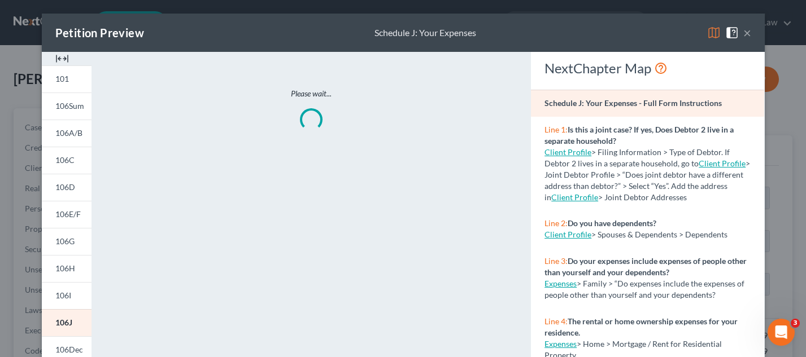
click at [714, 34] on img at bounding box center [714, 33] width 14 height 14
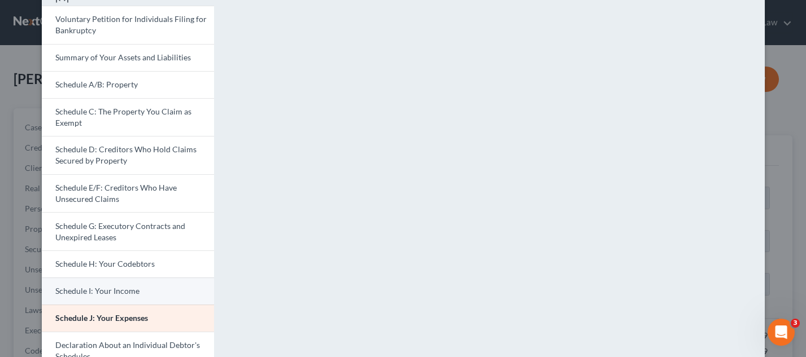
click at [146, 292] on link "Schedule I: Your Income" at bounding box center [128, 291] width 172 height 27
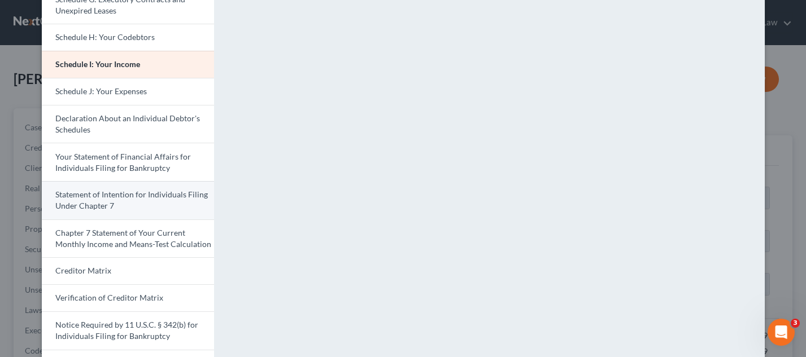
scroll to position [258, 0]
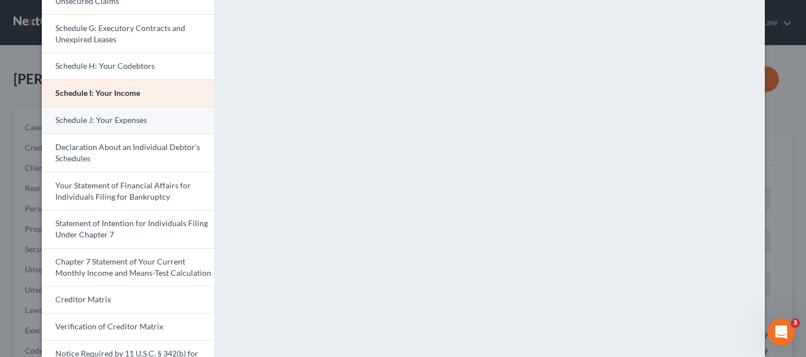
click at [116, 115] on span "Schedule J: Your Expenses" at bounding box center [100, 120] width 91 height 10
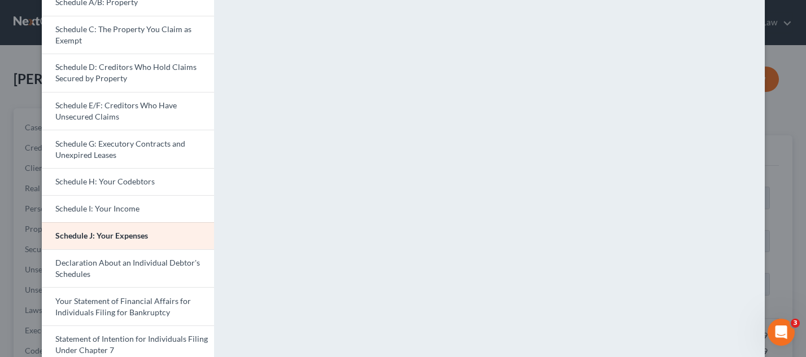
scroll to position [140, 0]
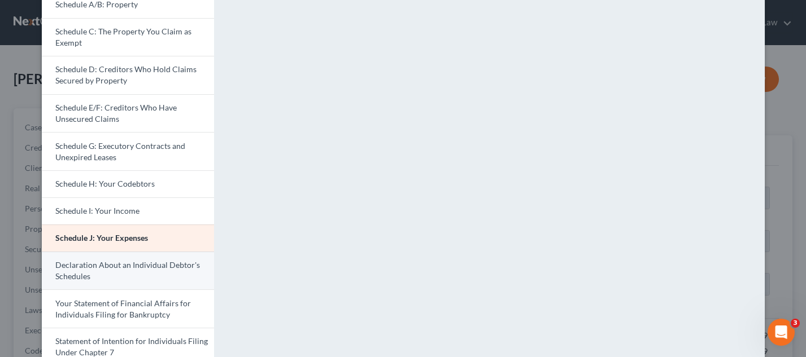
click at [151, 266] on link "Declaration About an Individual Debtor's Schedules" at bounding box center [128, 271] width 172 height 38
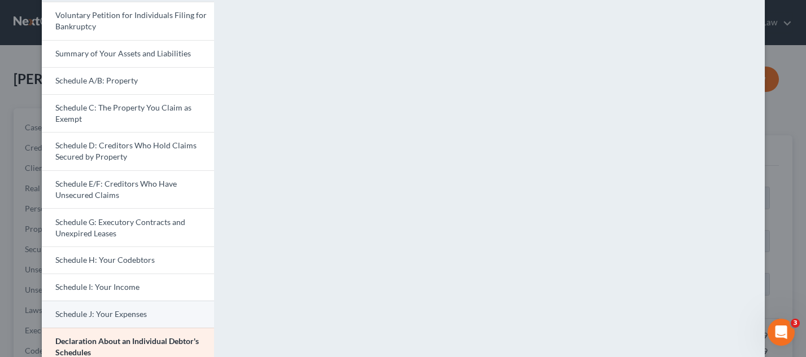
scroll to position [86, 0]
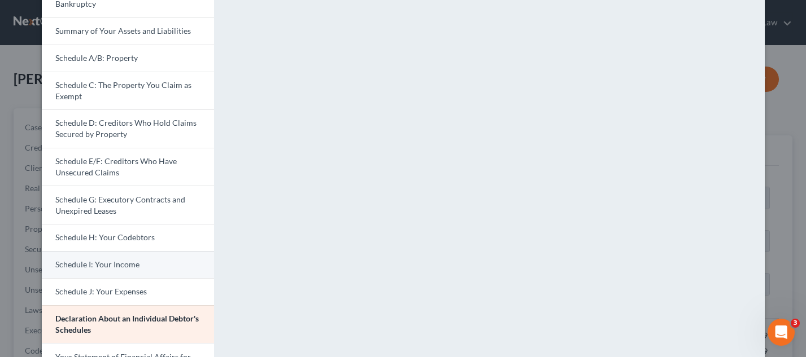
click at [169, 267] on link "Schedule I: Your Income" at bounding box center [128, 264] width 172 height 27
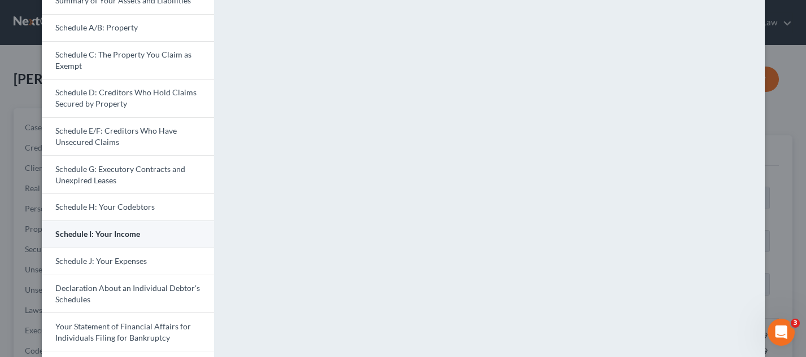
scroll to position [124, 0]
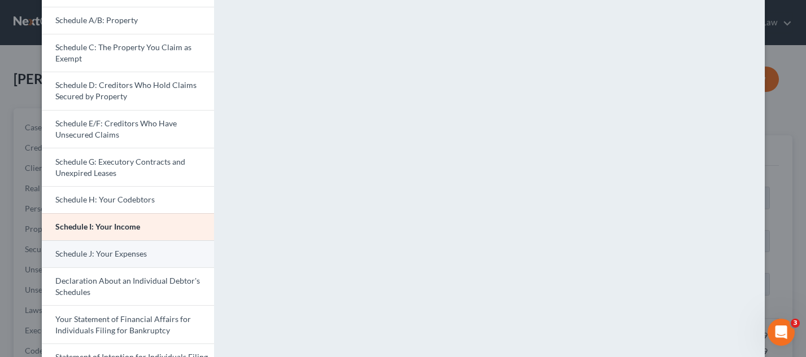
click at [159, 248] on link "Schedule J: Your Expenses" at bounding box center [128, 254] width 172 height 27
